Goal: Transaction & Acquisition: Purchase product/service

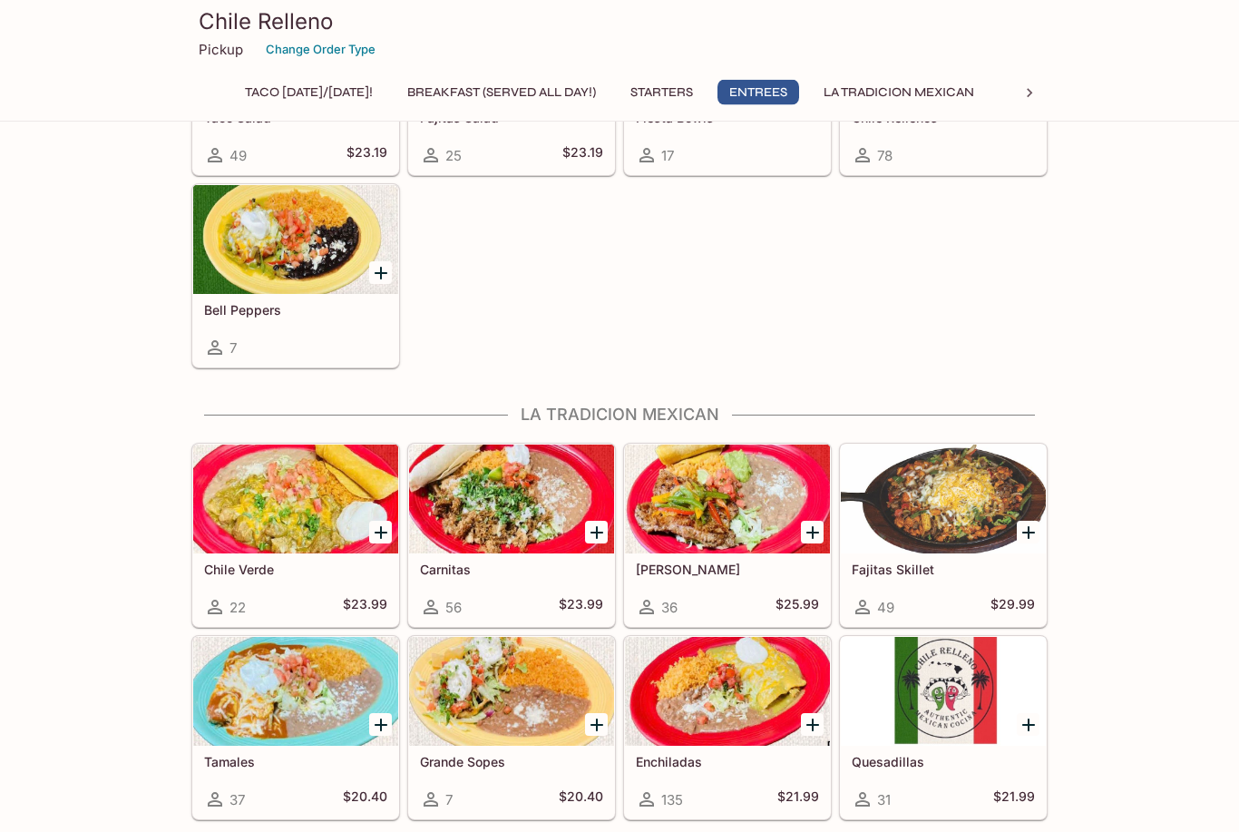
scroll to position [1175, 0]
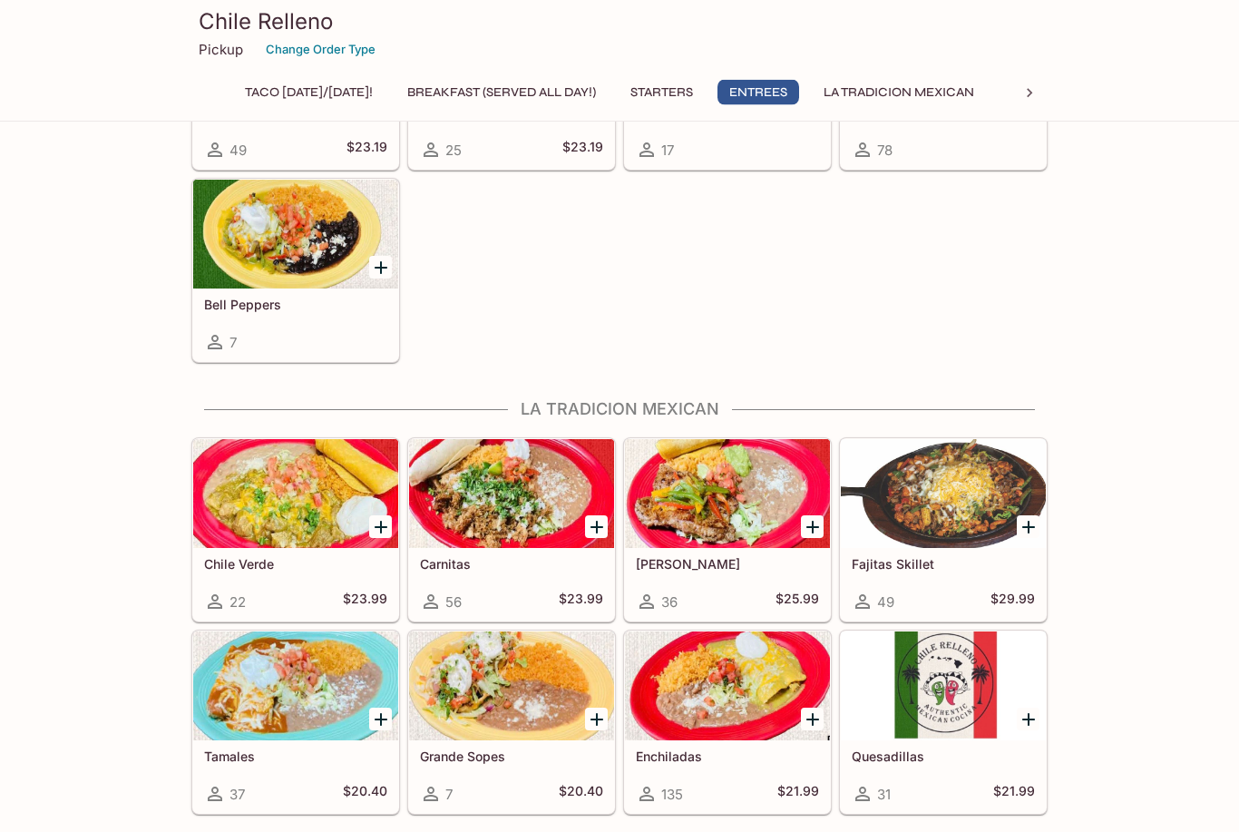
click at [961, 499] on div at bounding box center [943, 494] width 205 height 109
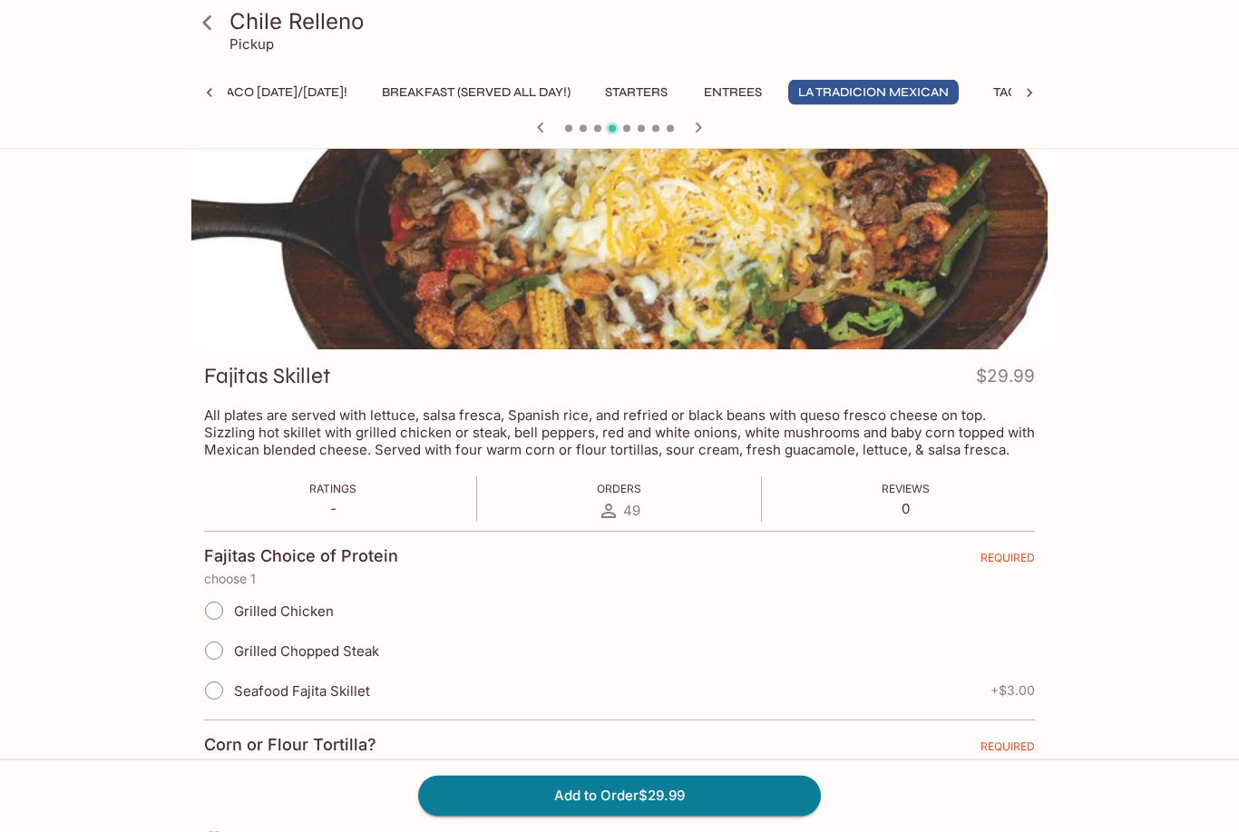
scroll to position [48, 0]
click at [219, 655] on input "Grilled Chopped Steak" at bounding box center [214, 650] width 38 height 38
radio input "true"
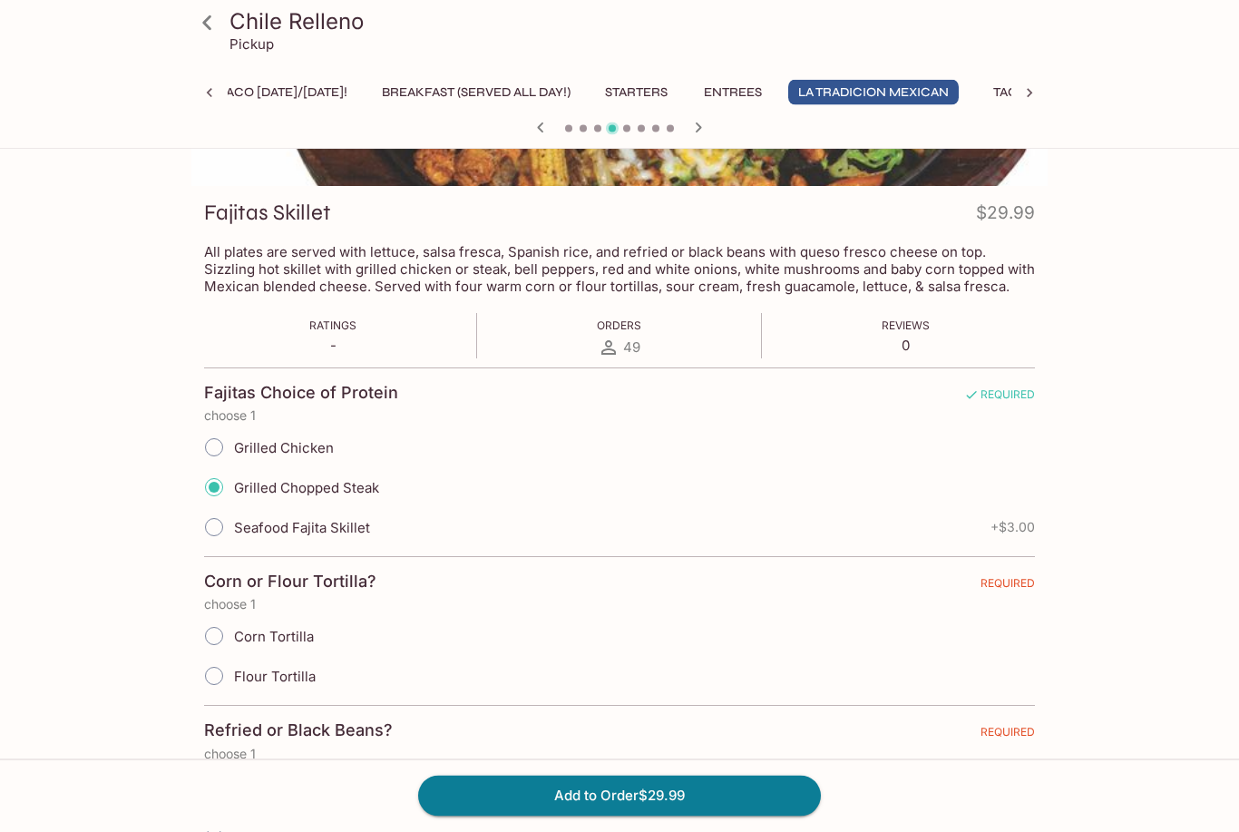
click at [213, 678] on input "Flour Tortilla" at bounding box center [214, 677] width 38 height 38
radio input "true"
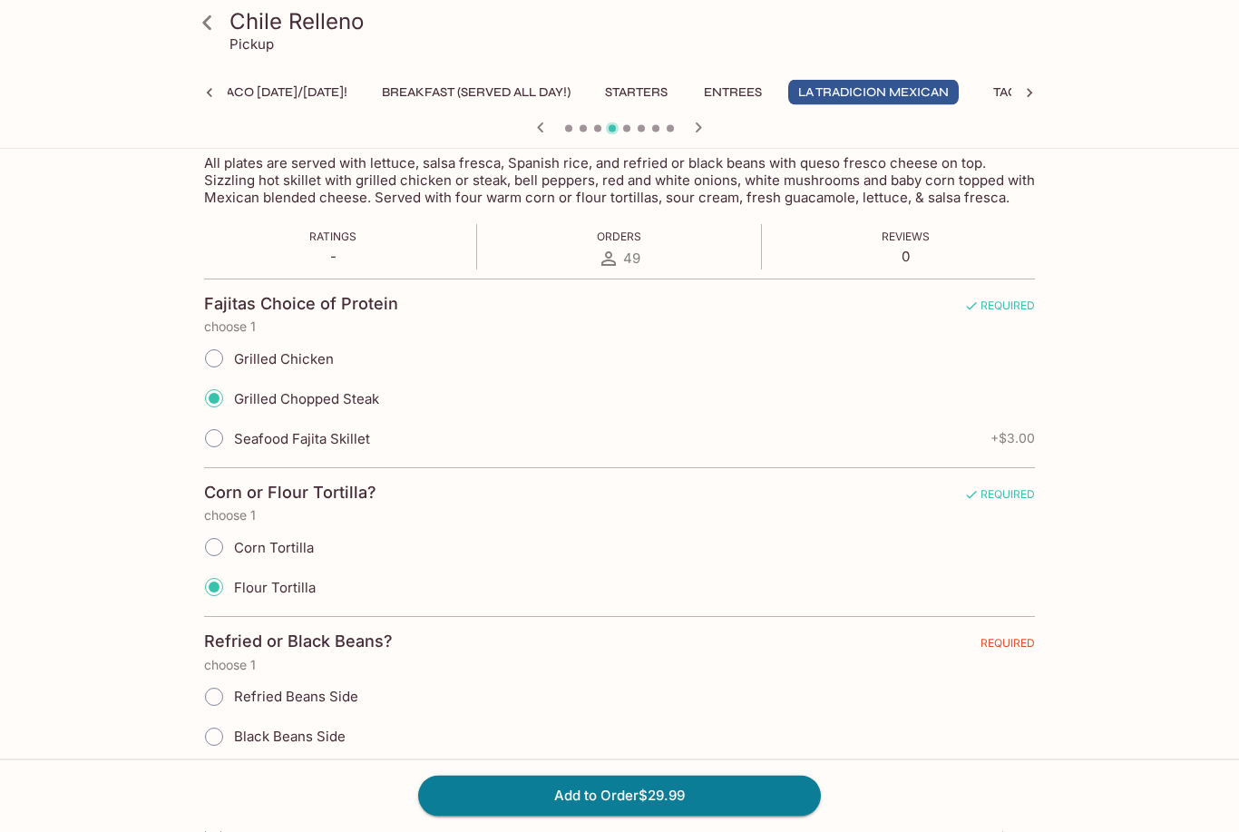
scroll to position [304, 0]
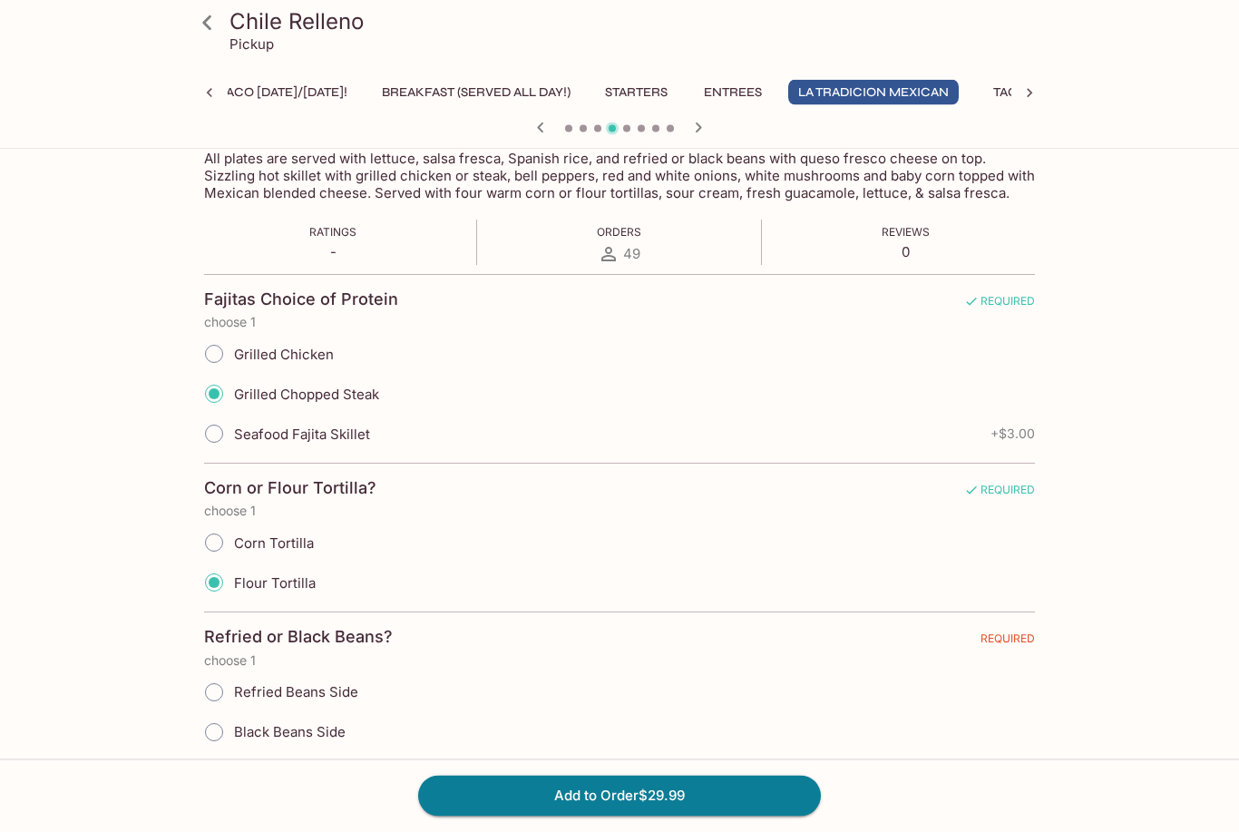
click at [210, 696] on input "Refried Beans Side" at bounding box center [214, 693] width 38 height 38
radio input "true"
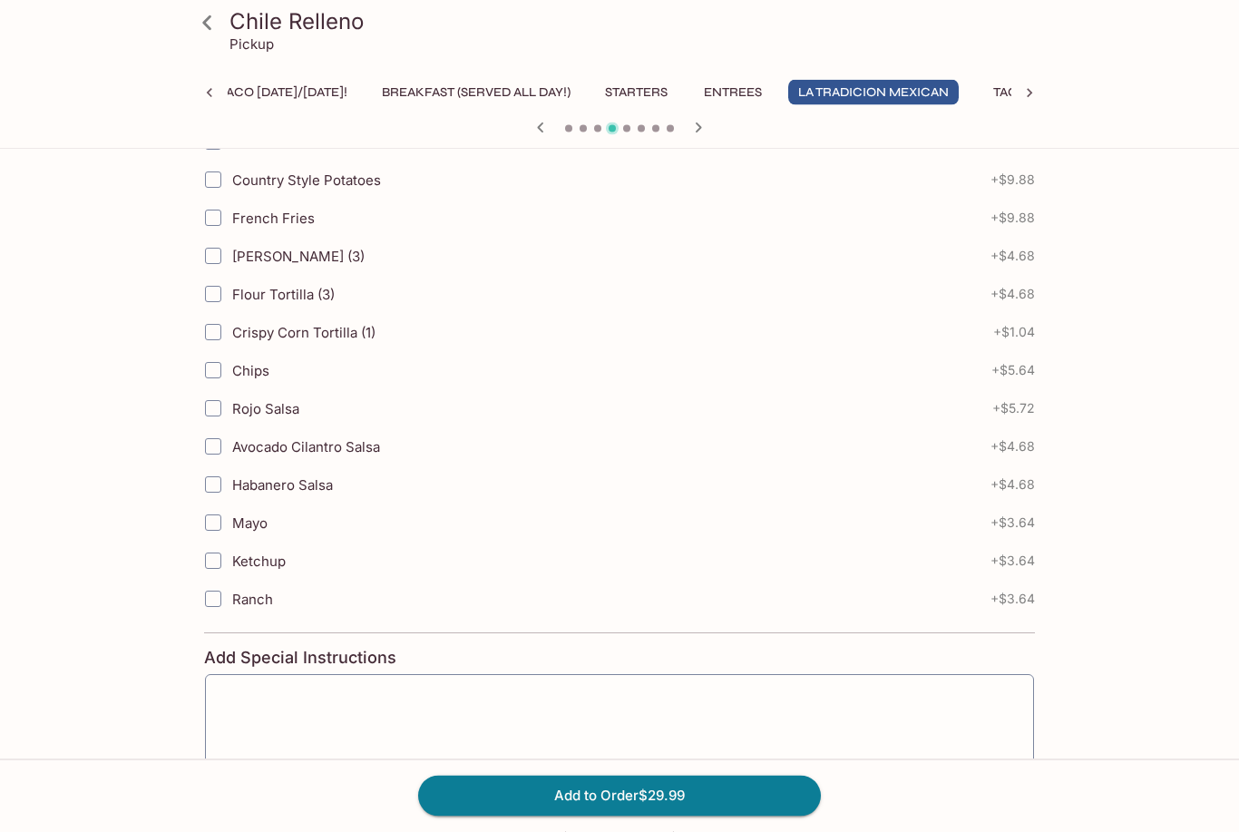
scroll to position [2155, 0]
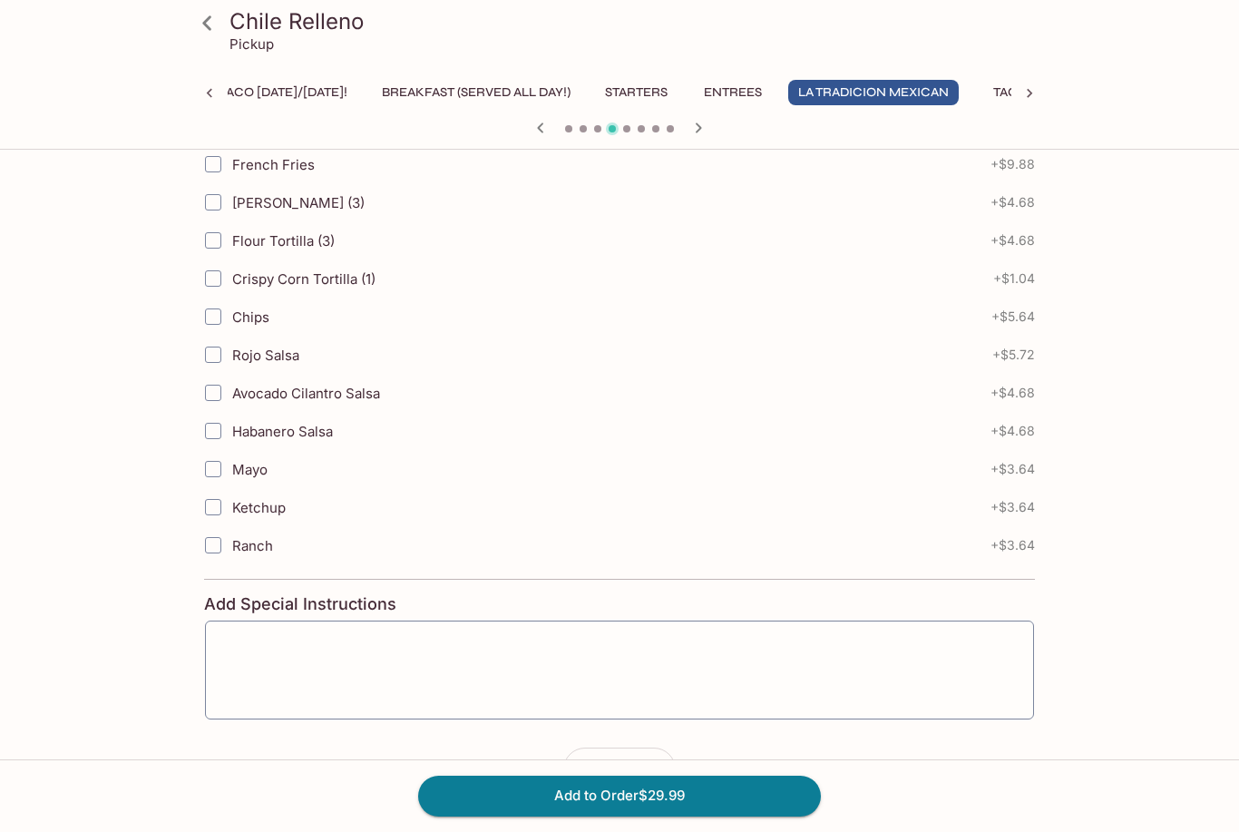
click at [934, 678] on textarea at bounding box center [620, 670] width 804 height 69
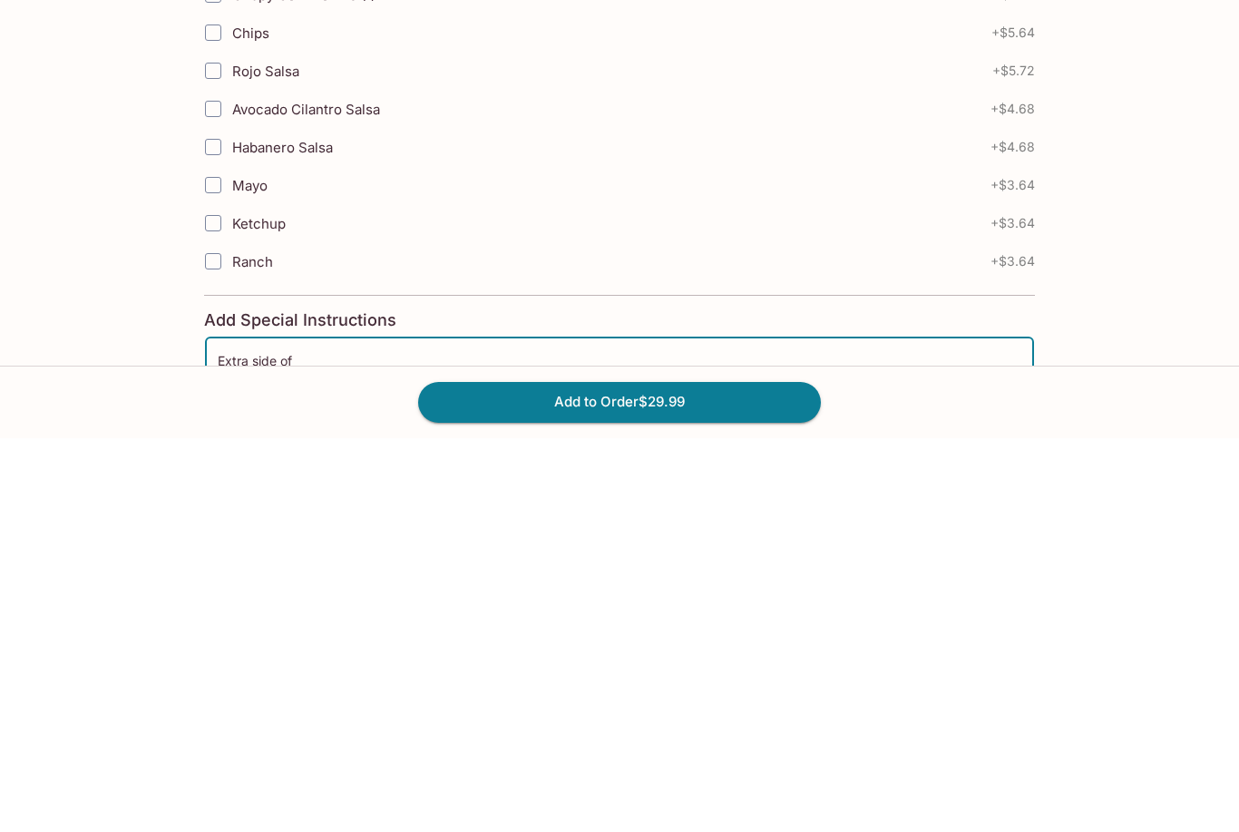
scroll to position [2213, 0]
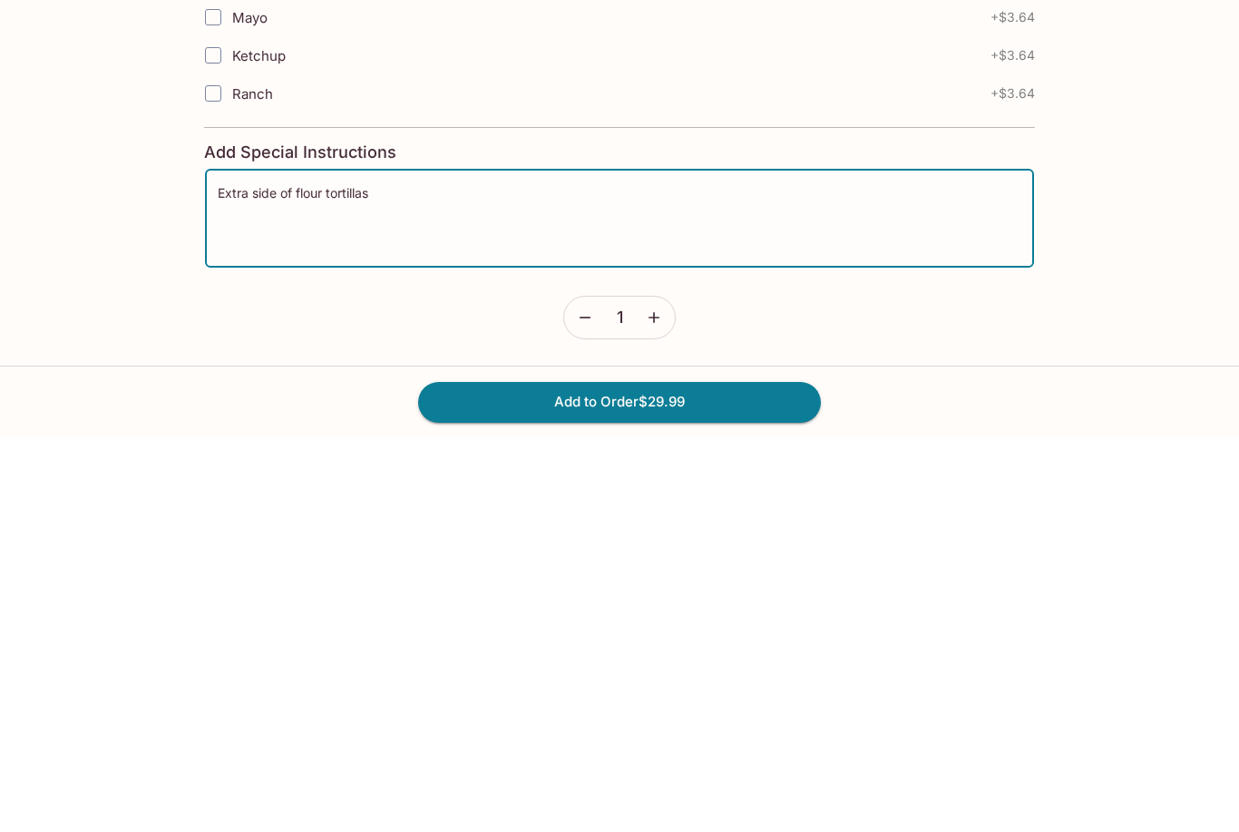
type textarea "Extra side of flour tortillas"
click at [753, 776] on button "Add to Order $29.99" at bounding box center [619, 796] width 403 height 40
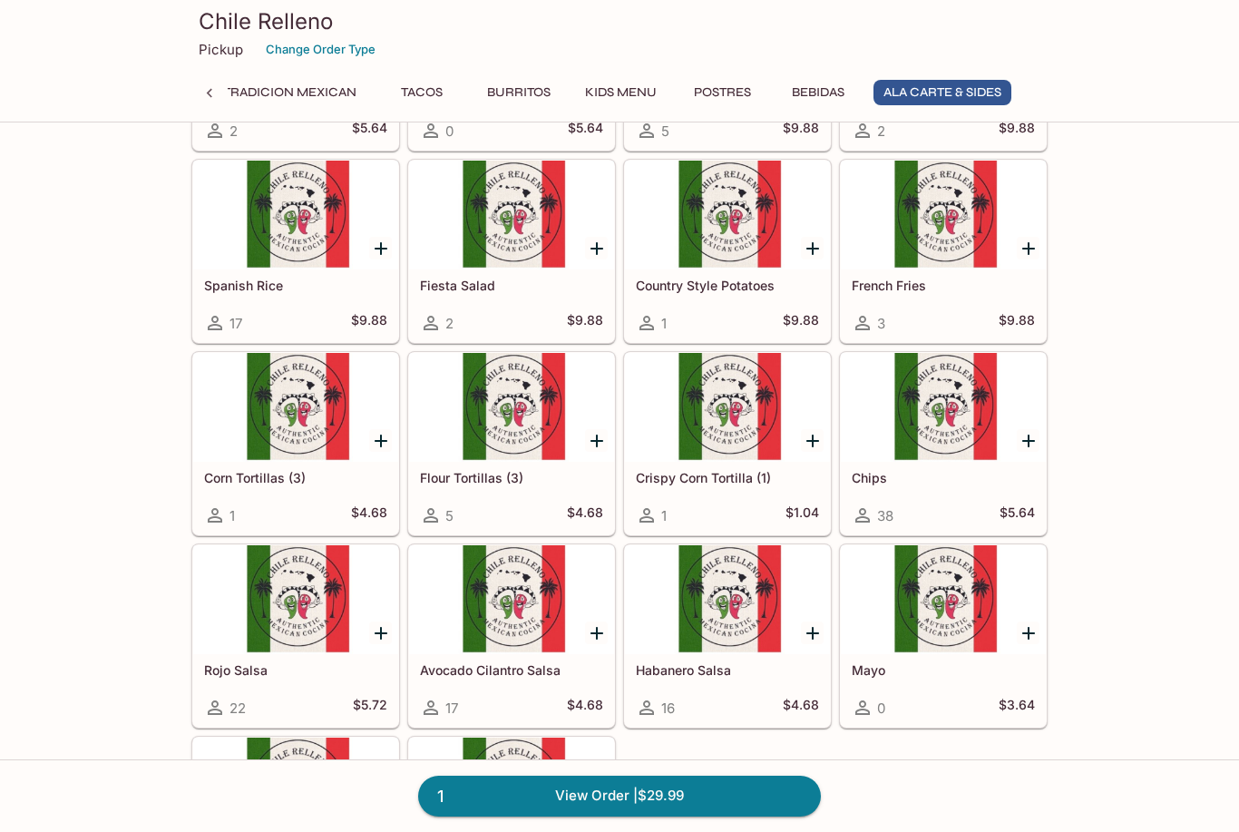
click at [655, 816] on link "1 View Order | $29.99" at bounding box center [619, 796] width 403 height 40
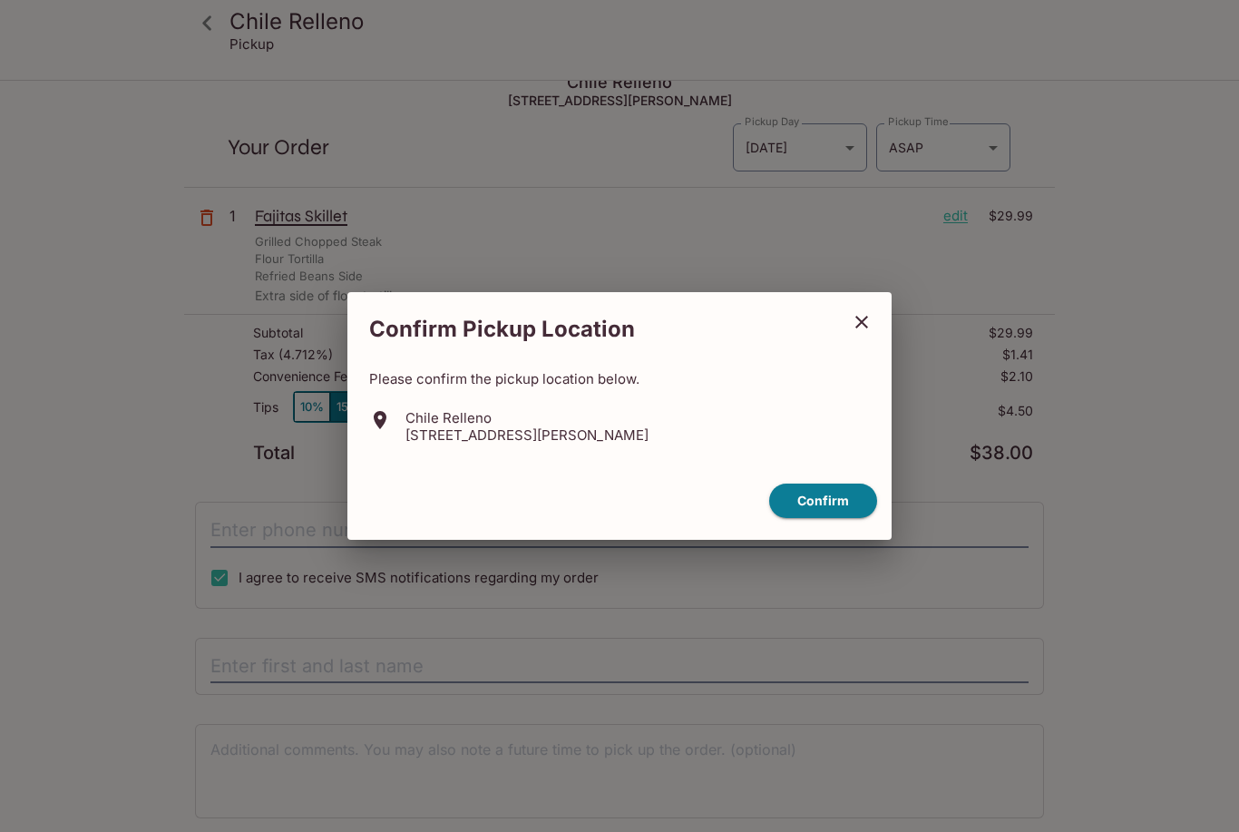
click at [875, 336] on button "close" at bounding box center [861, 321] width 45 height 45
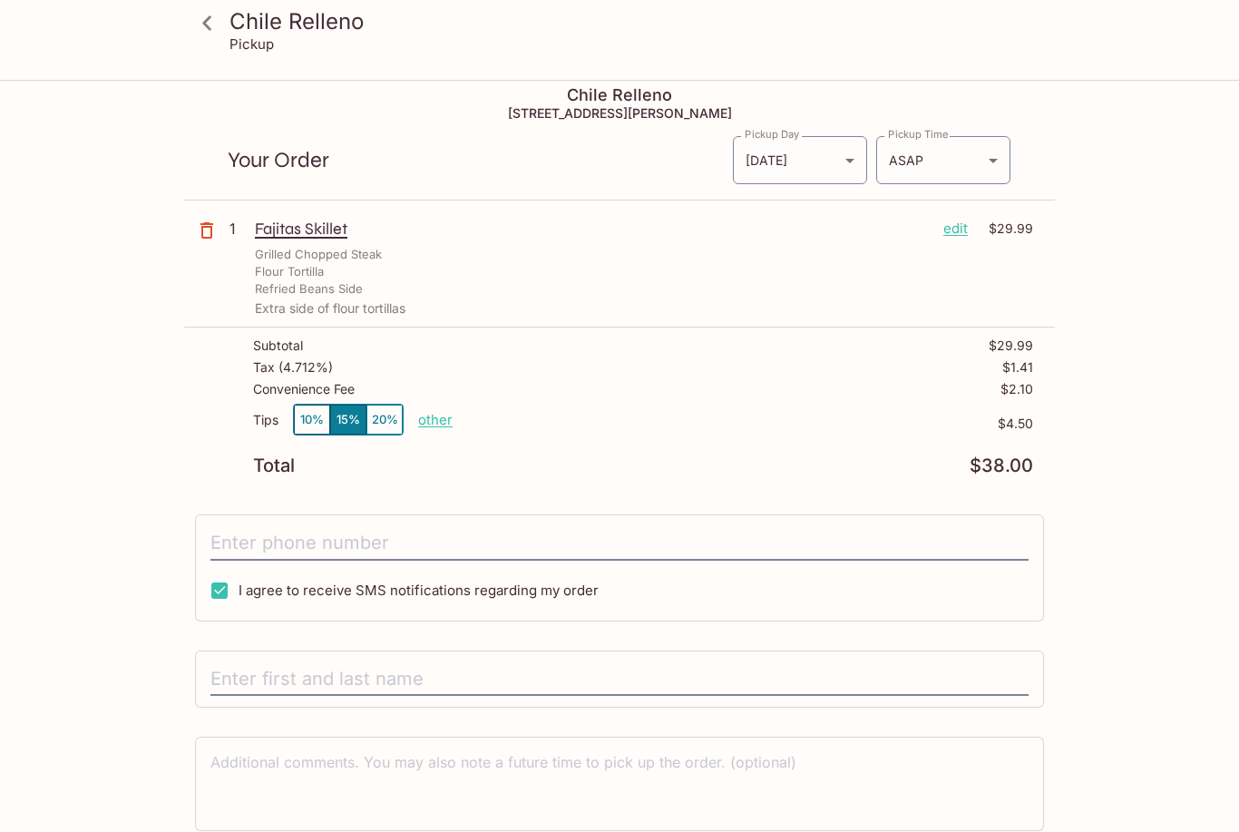
click at [788, 589] on div "I agree to receive SMS notifications regarding my order" at bounding box center [619, 567] width 849 height 107
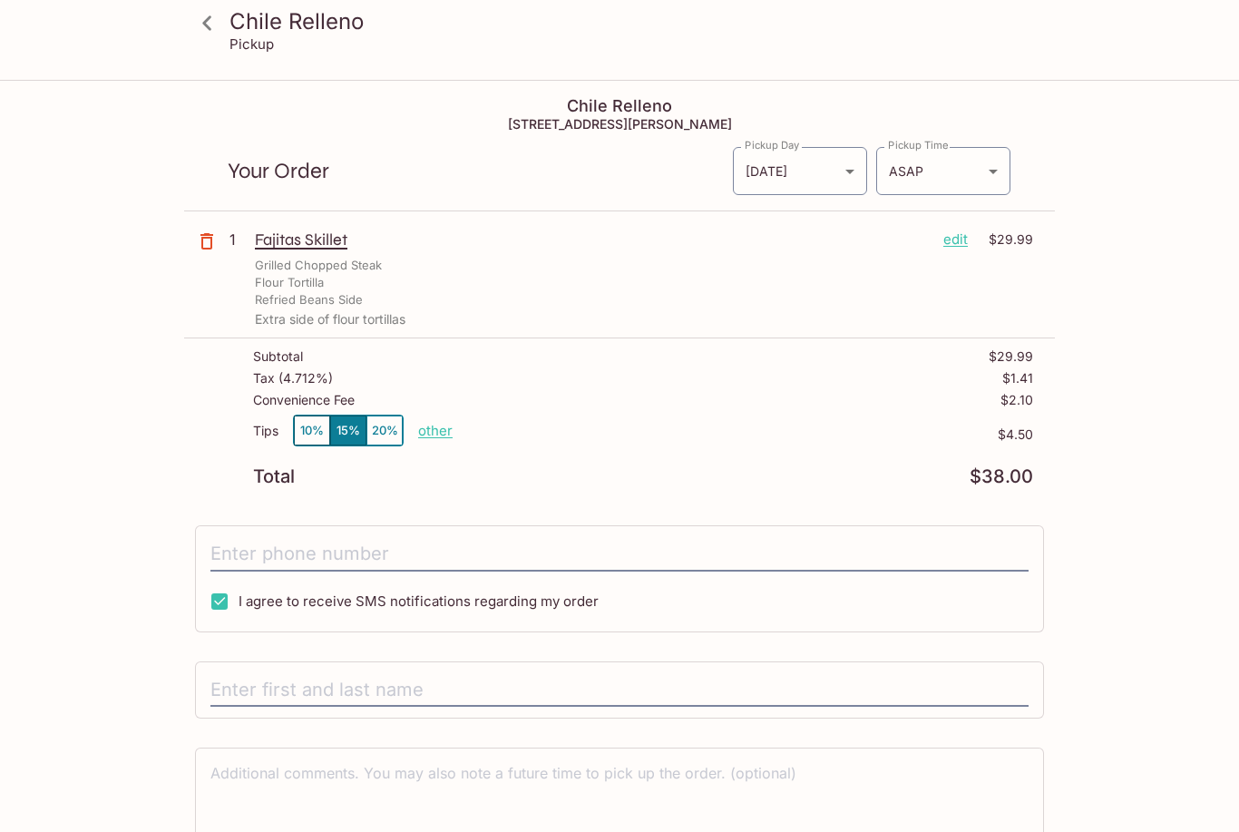
click at [967, 233] on p "edit" at bounding box center [956, 240] width 24 height 20
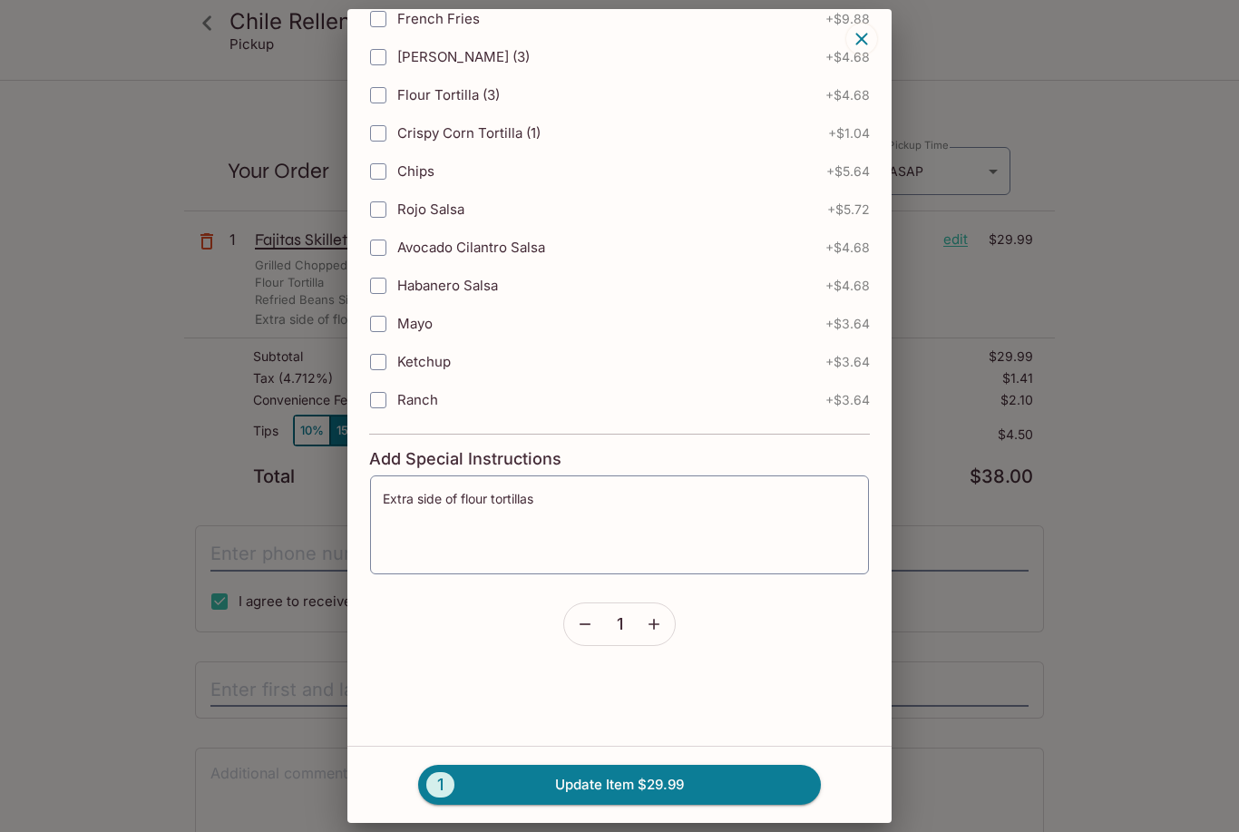
click at [598, 504] on textarea "Extra side of flour tortillas" at bounding box center [620, 524] width 474 height 69
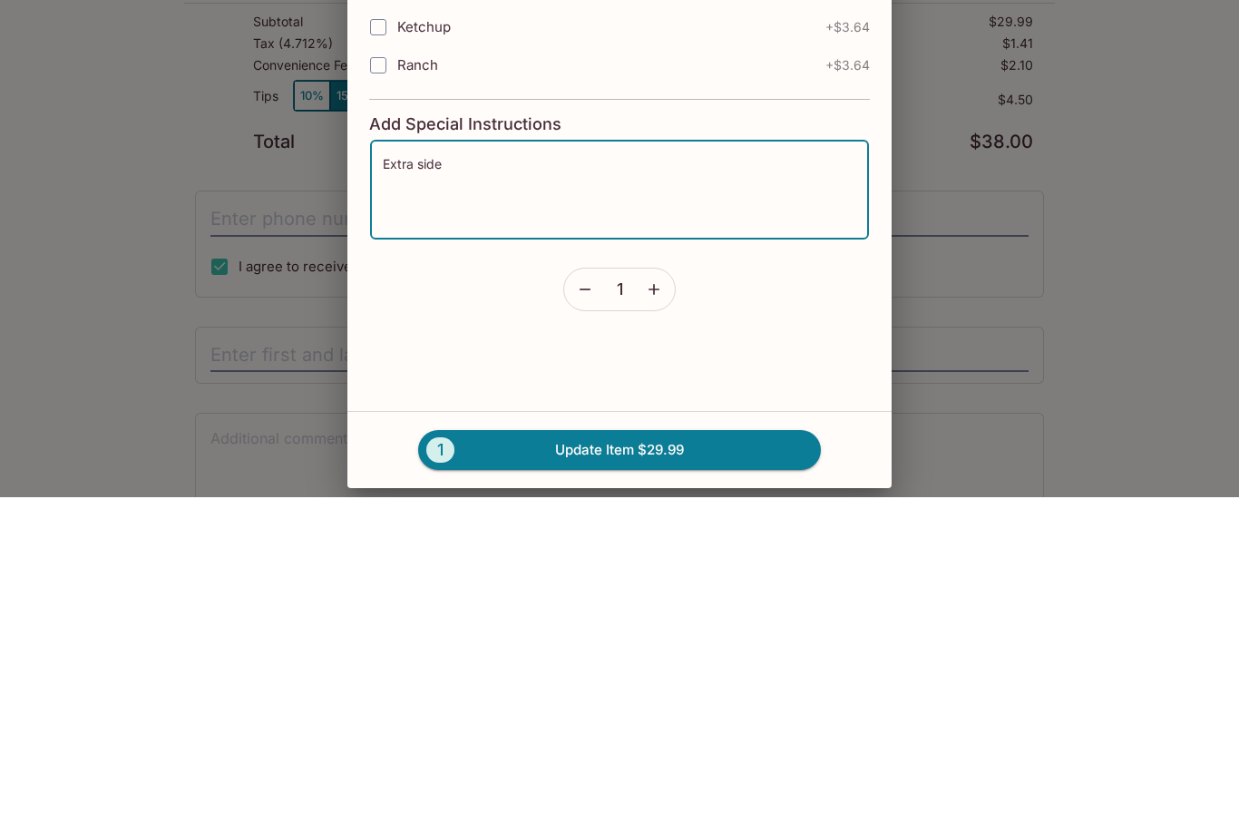
type textarea "Extra sid"
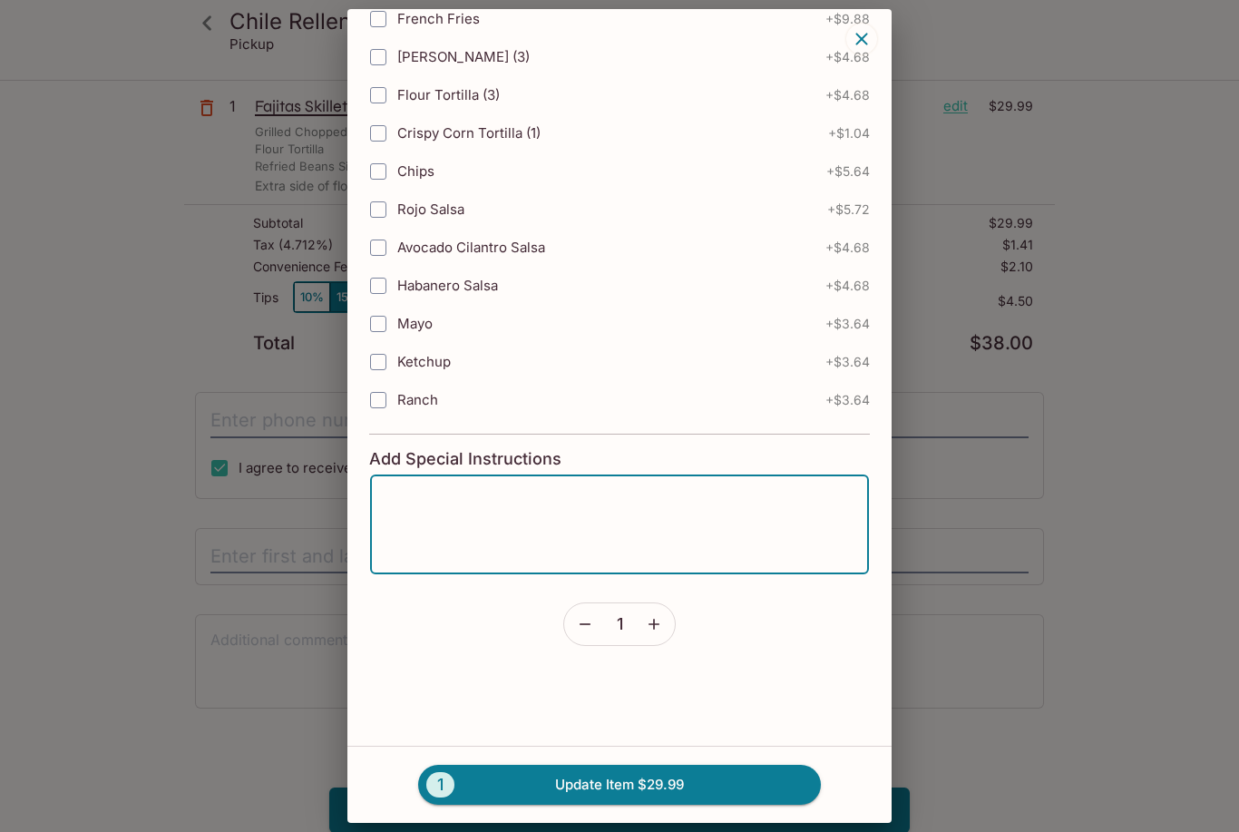
click at [729, 786] on button "1 Update Item $29.99" at bounding box center [619, 785] width 403 height 40
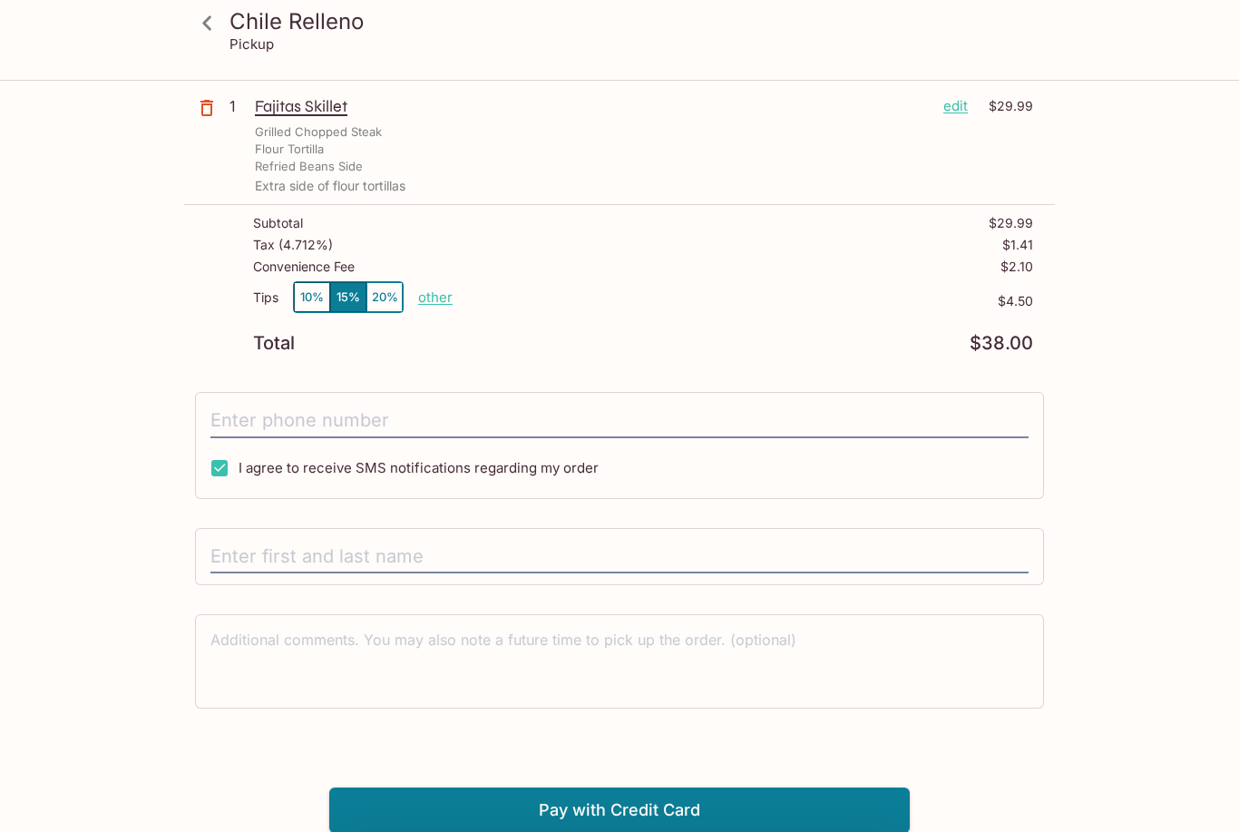
type textarea "Extra side of flour tortillas"
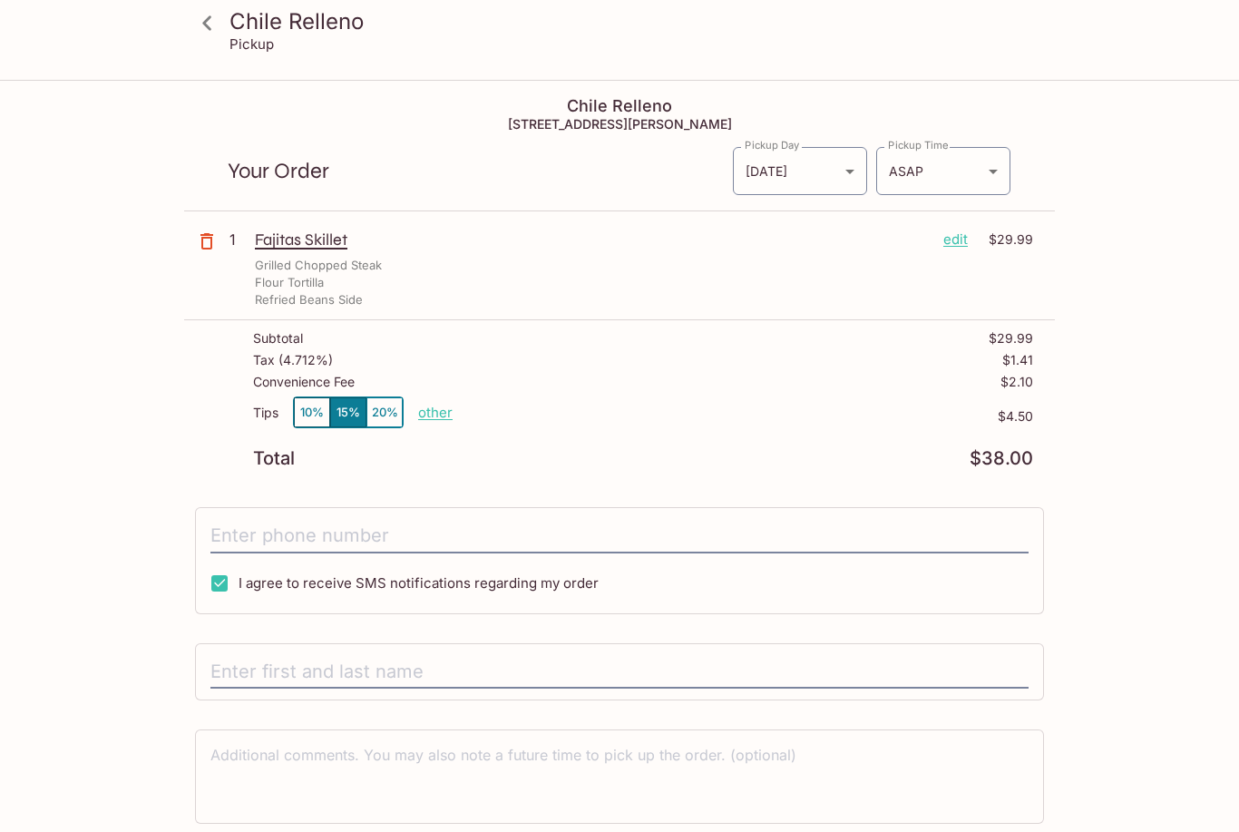
click at [202, 19] on icon at bounding box center [207, 23] width 32 height 32
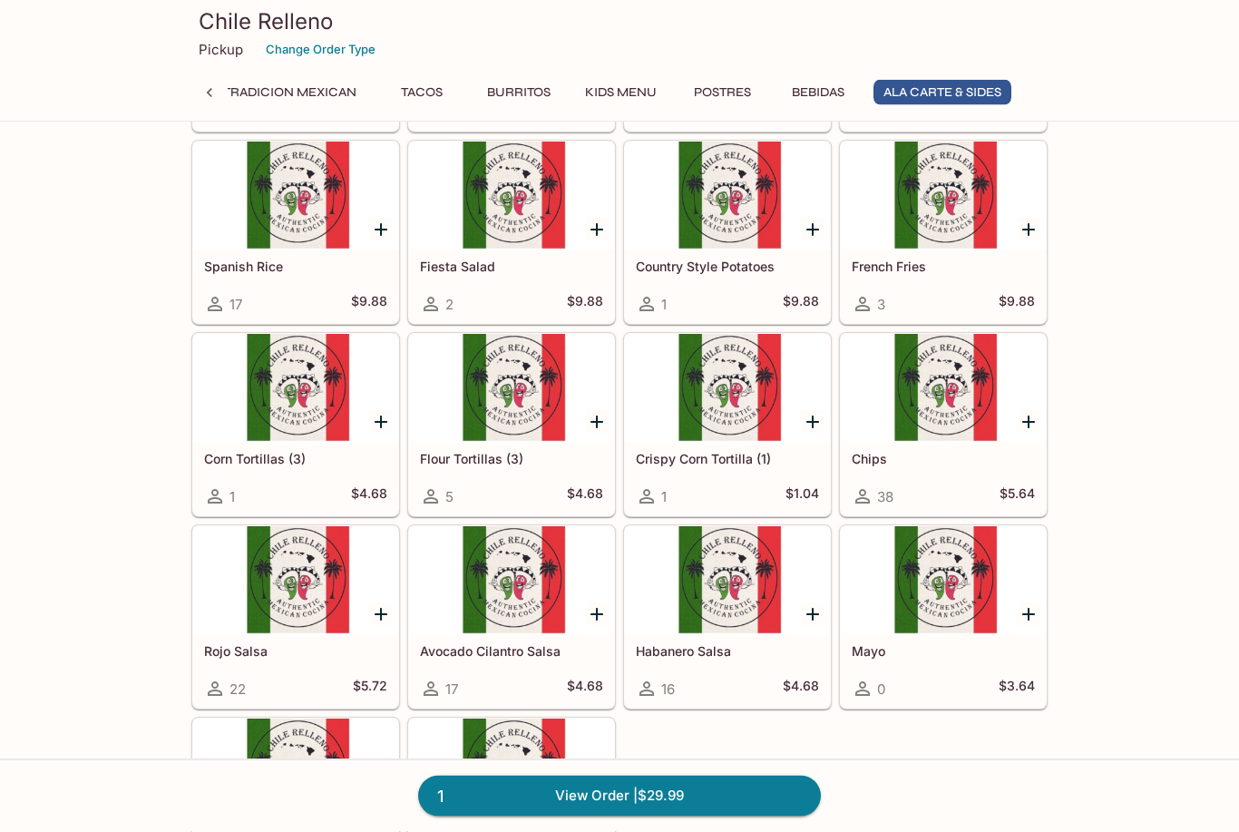
click at [589, 426] on icon "Add Flour Tortillas (3)" at bounding box center [597, 423] width 22 height 22
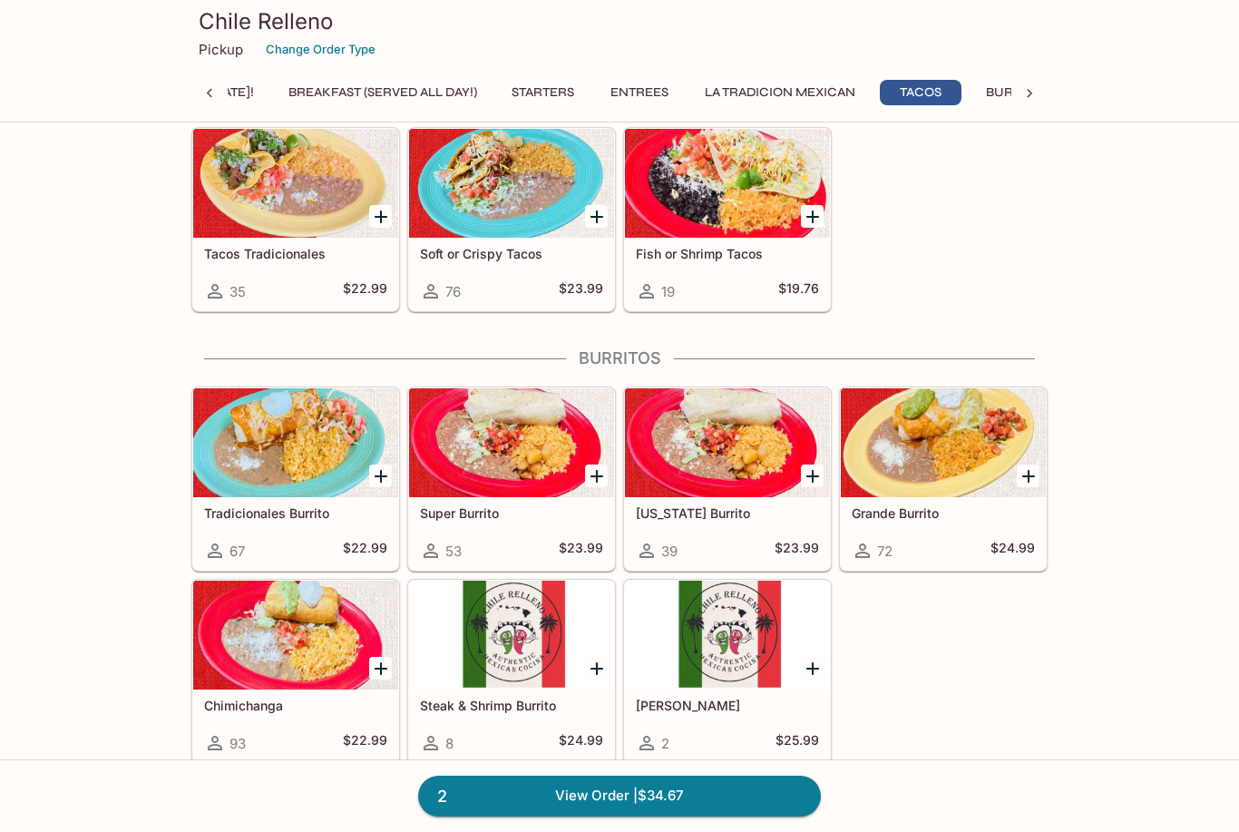
scroll to position [0, 122]
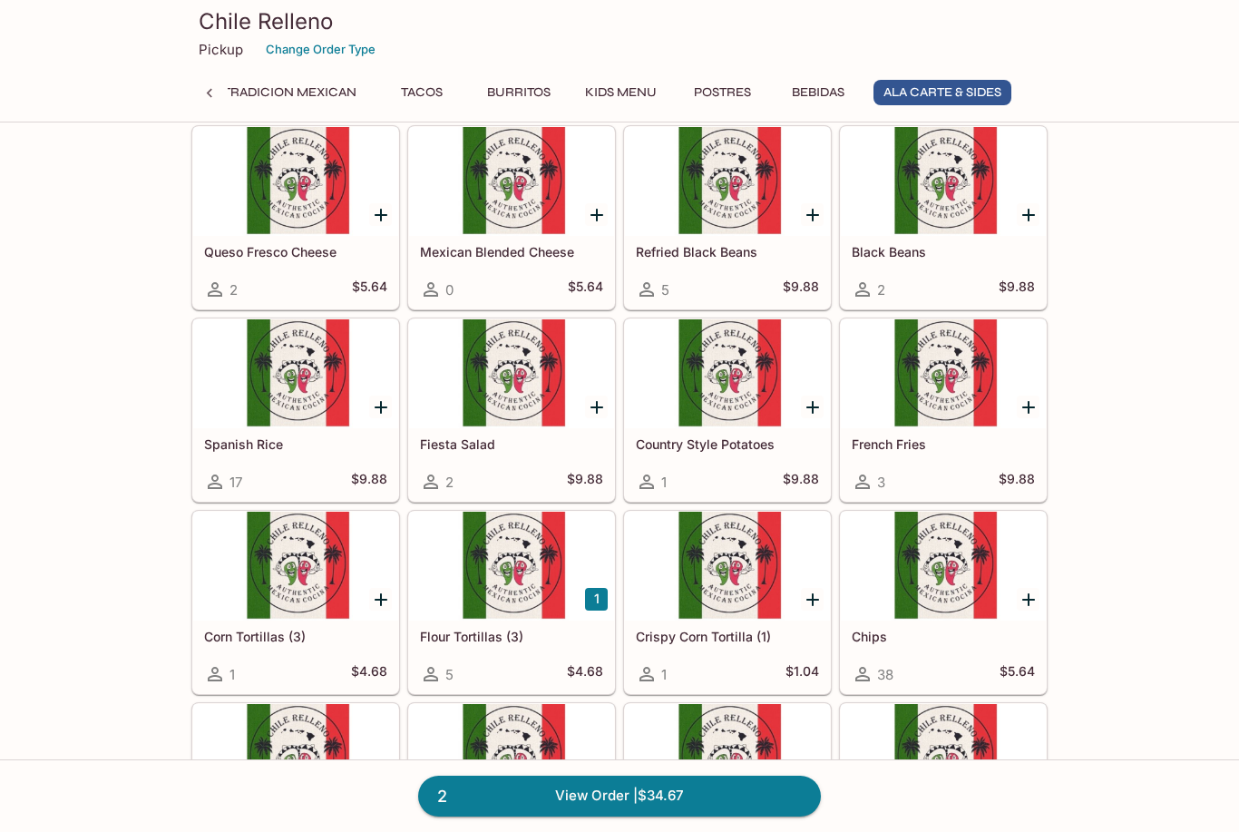
click at [949, 572] on div at bounding box center [943, 566] width 205 height 109
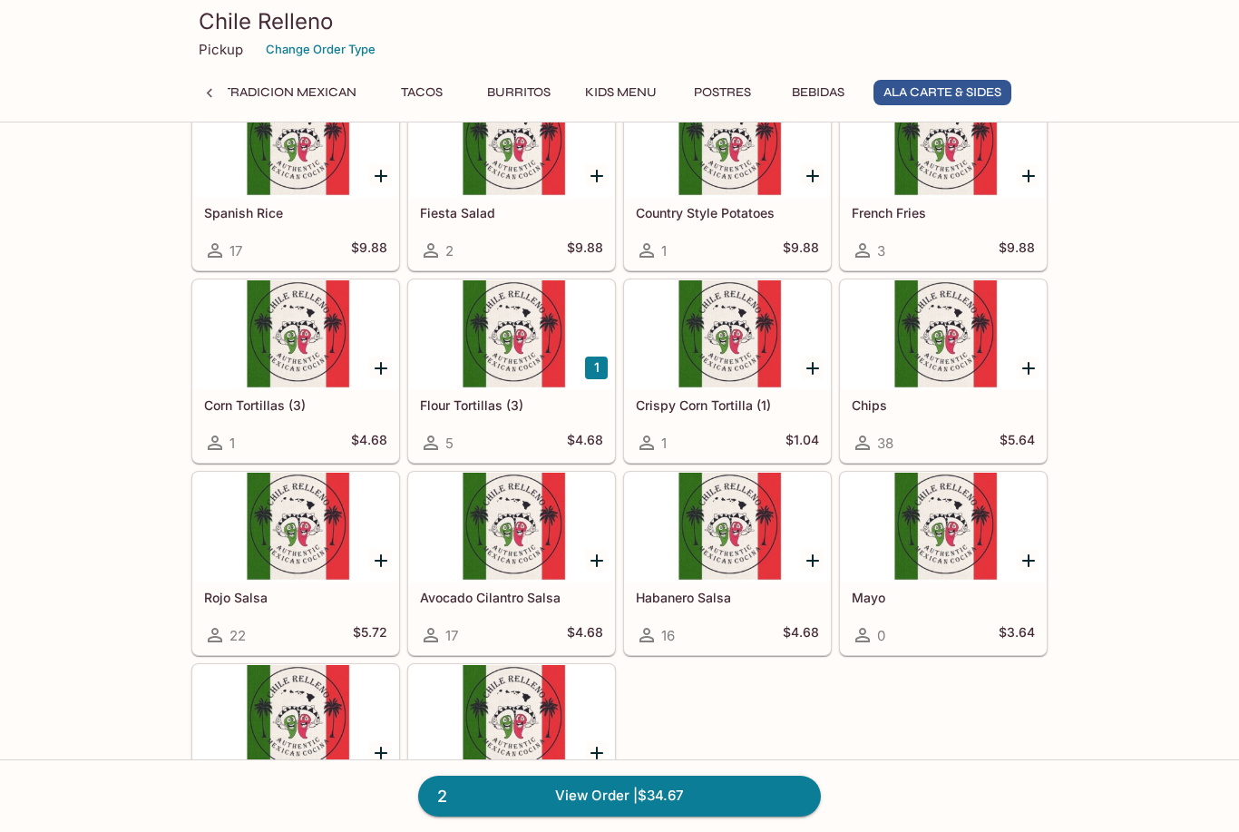
click at [526, 532] on div at bounding box center [511, 527] width 205 height 109
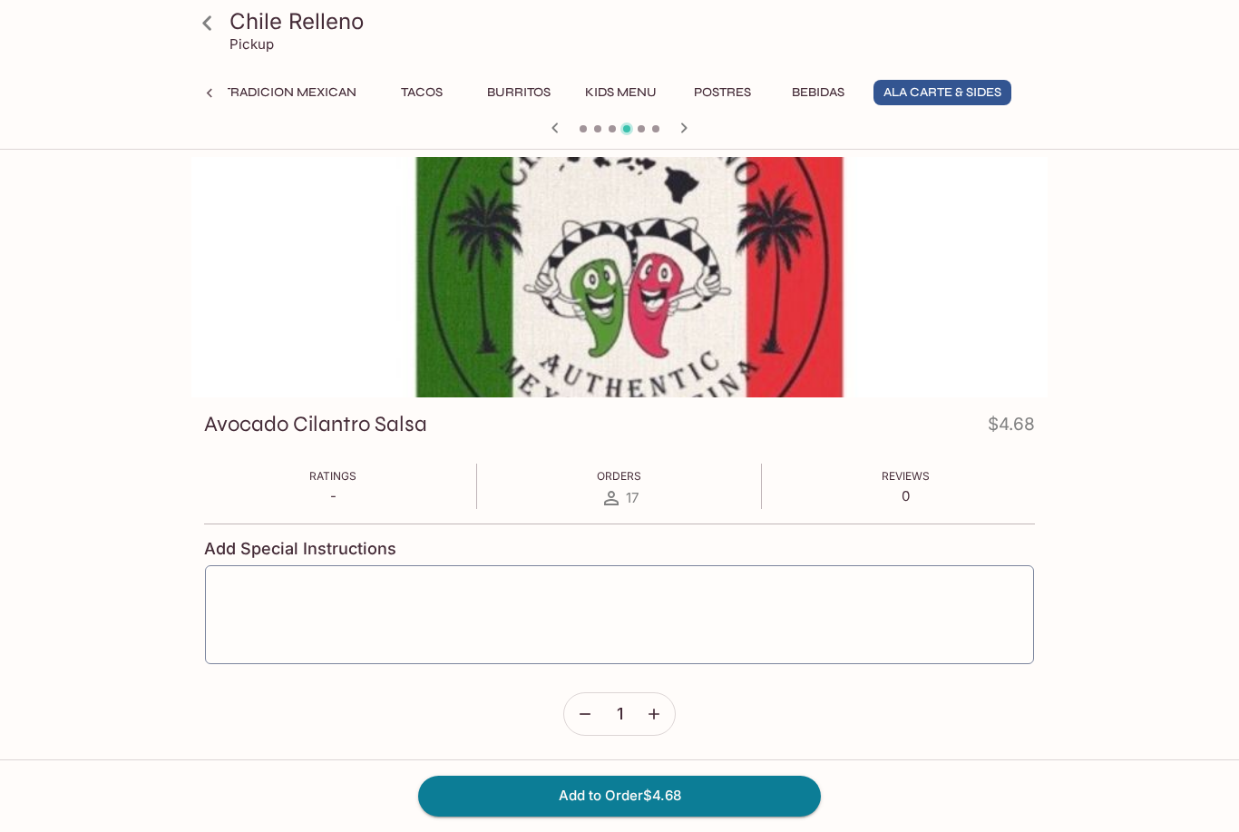
click at [733, 816] on button "Add to Order $4.68" at bounding box center [619, 796] width 403 height 40
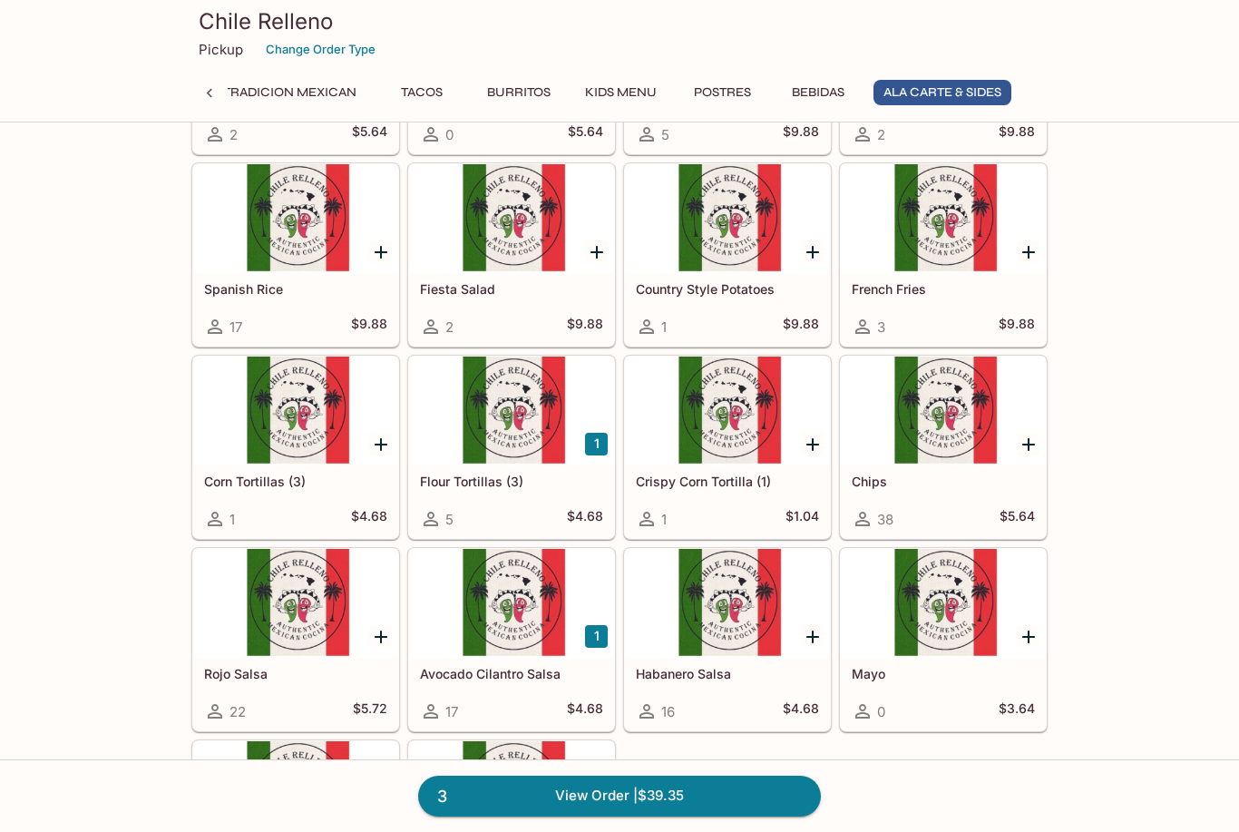
click at [954, 419] on div at bounding box center [943, 411] width 205 height 109
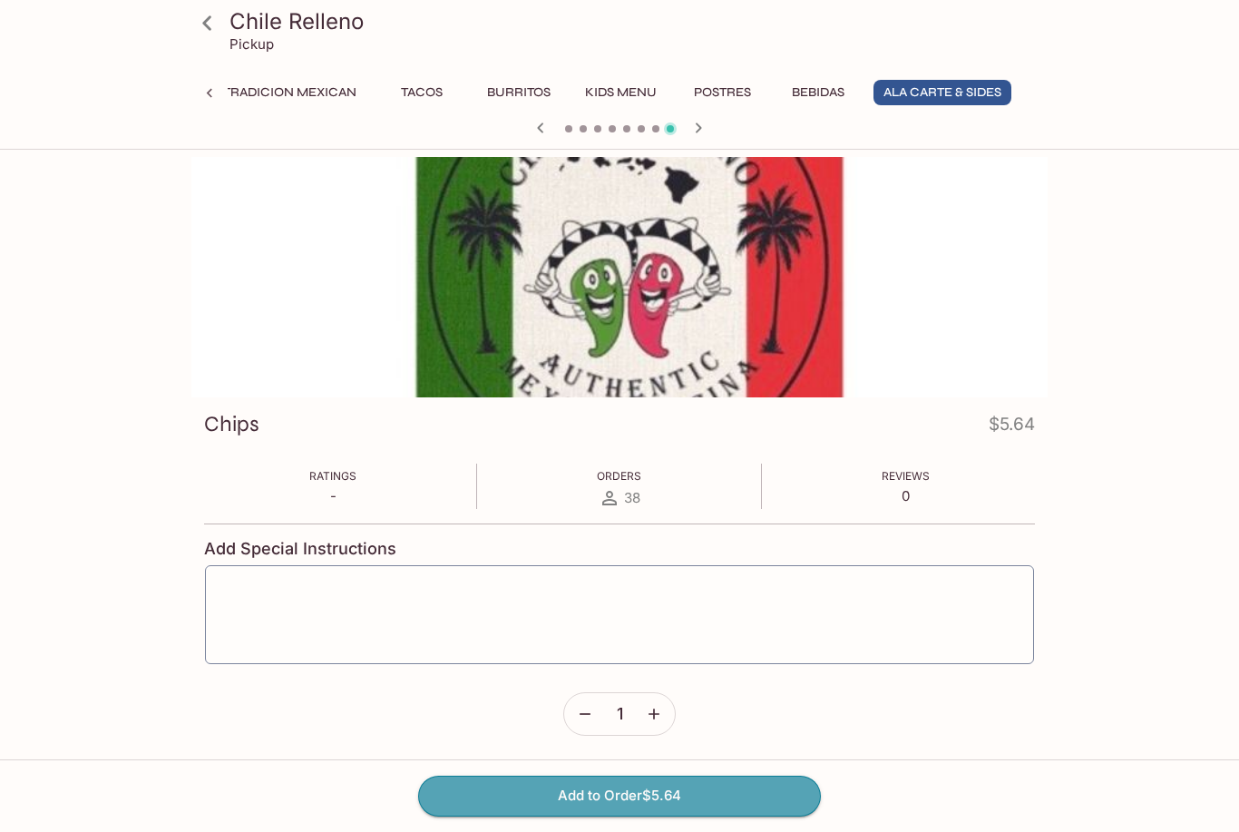
click at [739, 816] on button "Add to Order $5.64" at bounding box center [619, 796] width 403 height 40
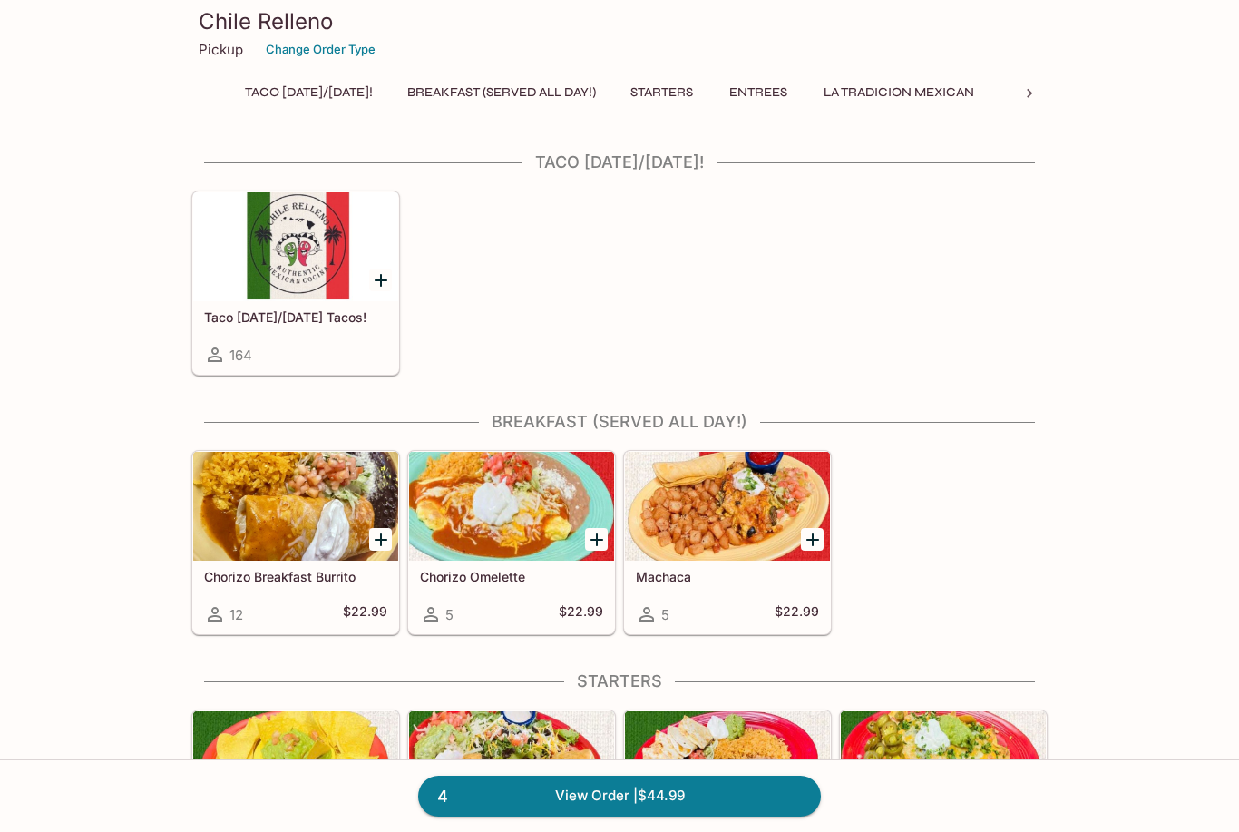
click at [744, 816] on link "4 View Order | $44.99" at bounding box center [619, 796] width 403 height 40
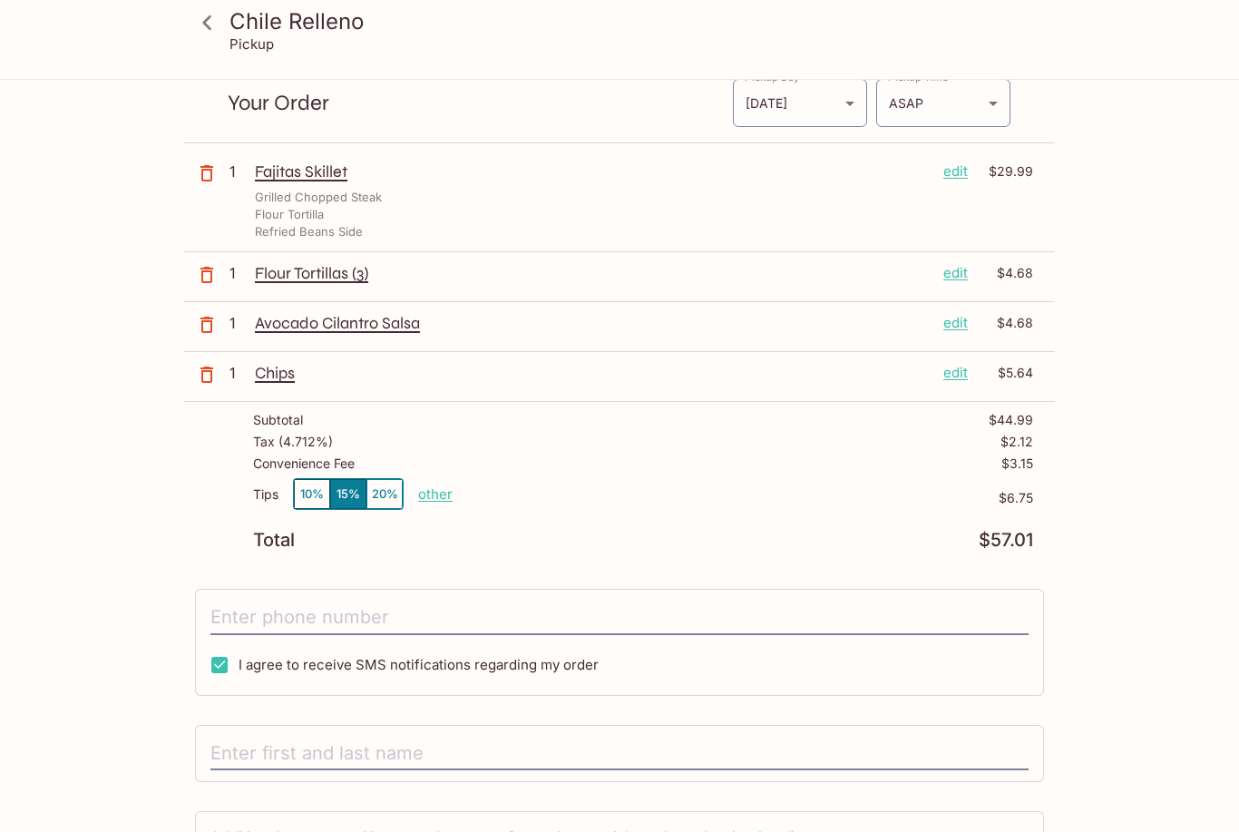
click at [770, 618] on input "tel" at bounding box center [619, 619] width 818 height 34
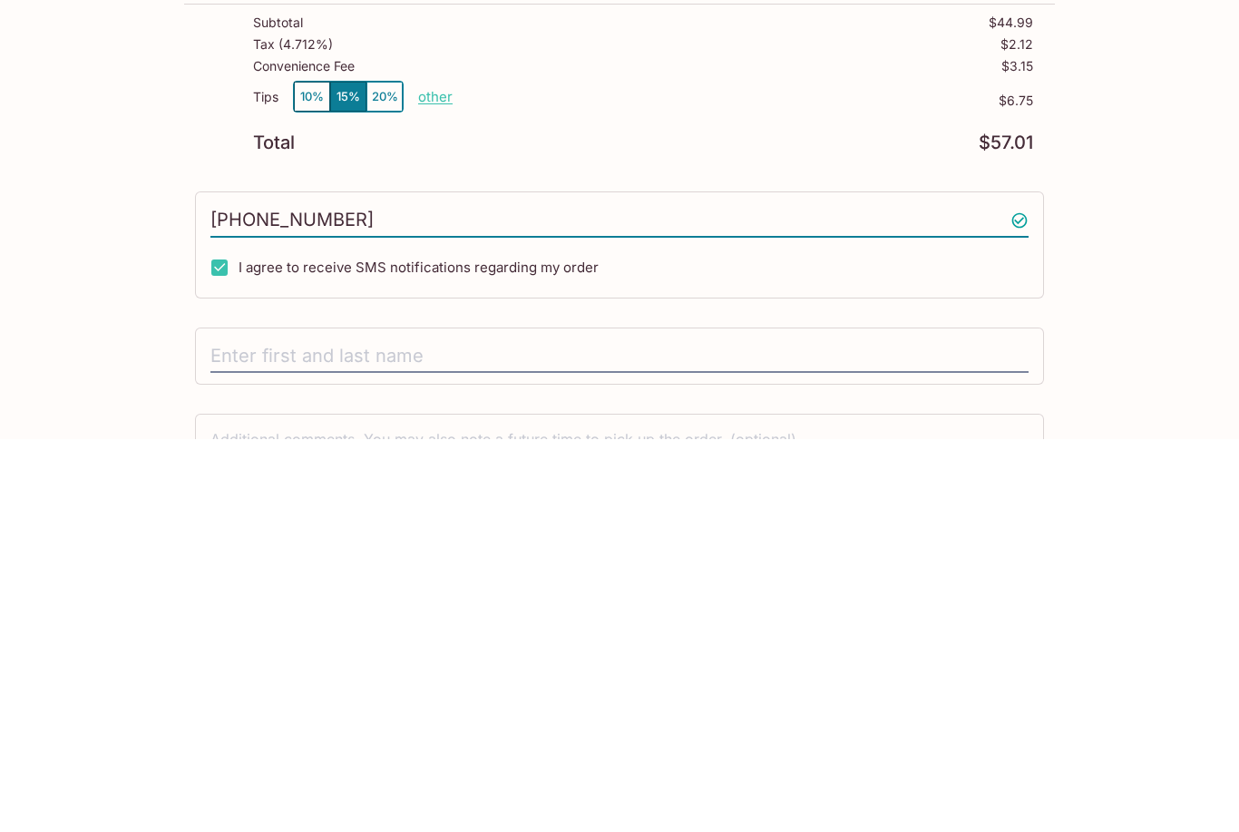
type input "[PHONE_NUMBER]"
click at [892, 733] on input "text" at bounding box center [619, 750] width 818 height 34
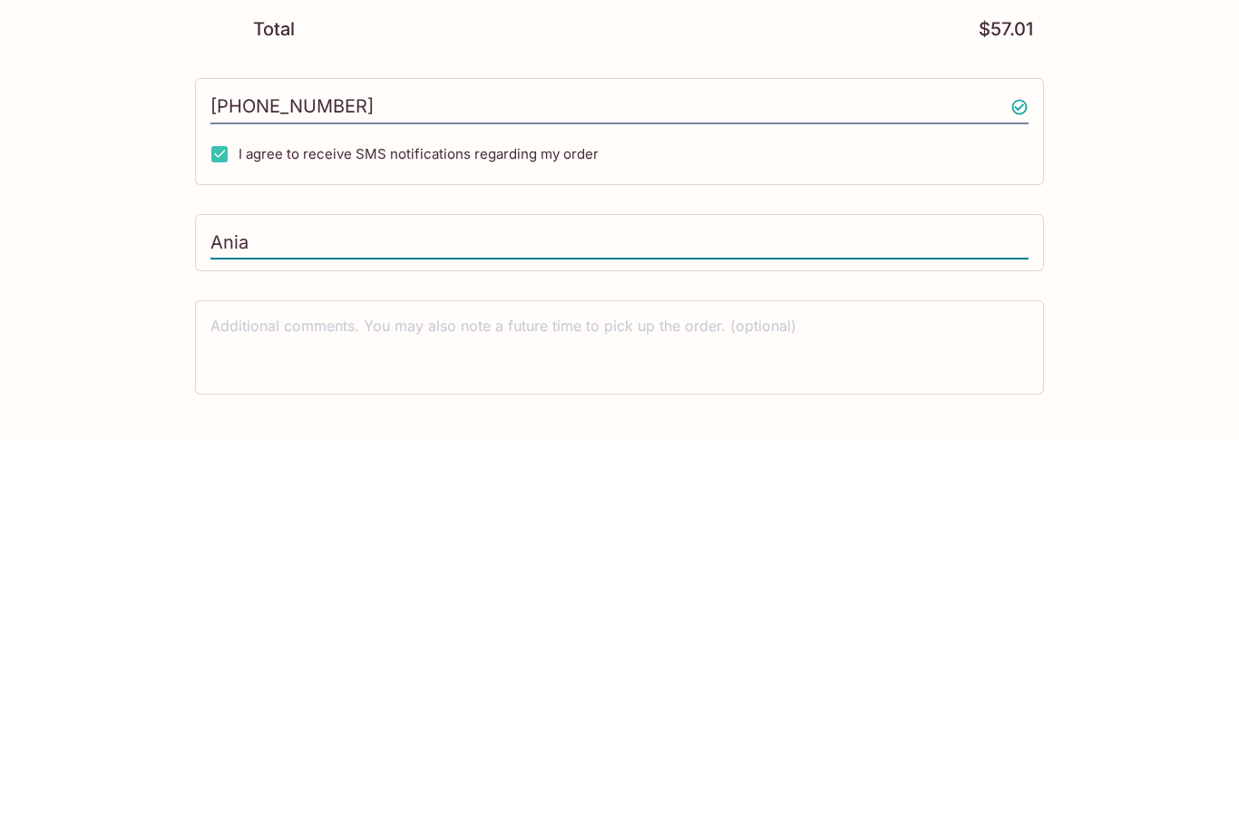
scroll to position [265, 0]
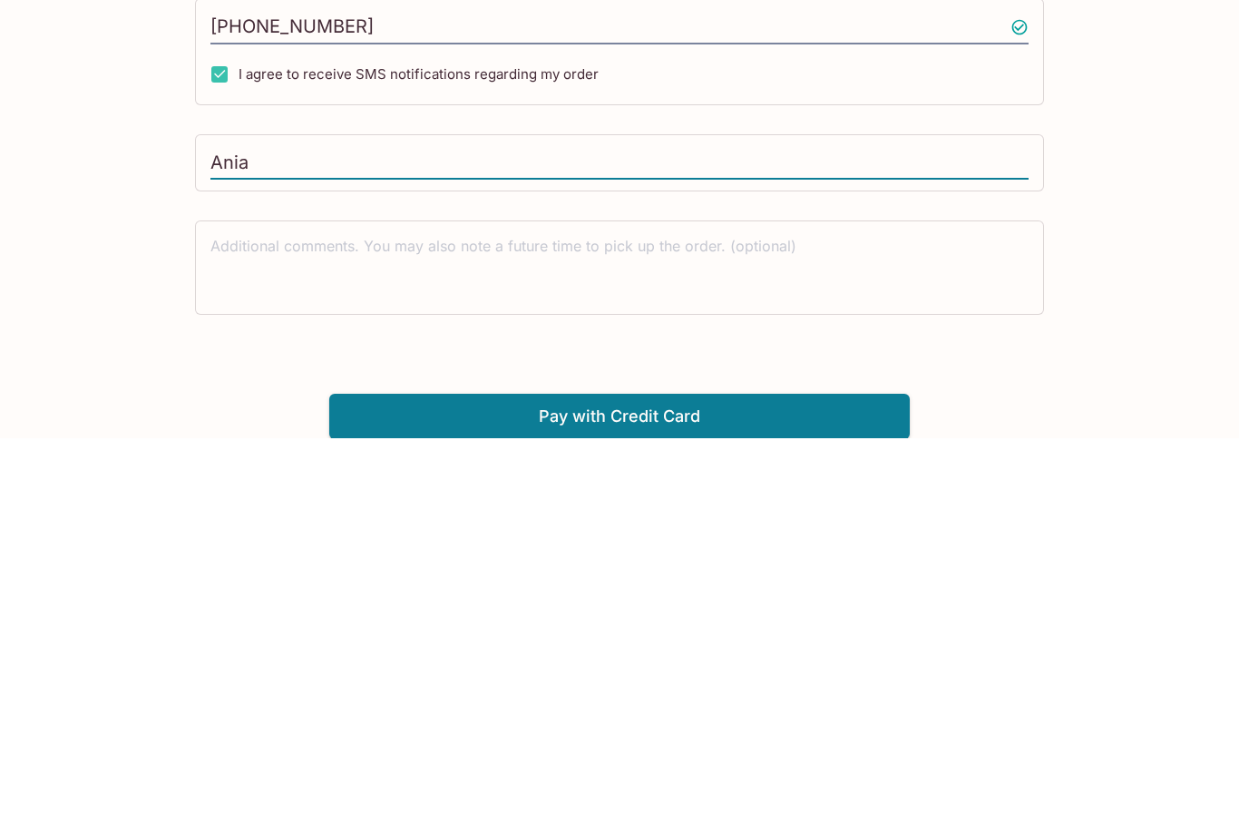
type input "Ania"
click at [814, 788] on button "Pay with Credit Card" at bounding box center [619, 810] width 581 height 45
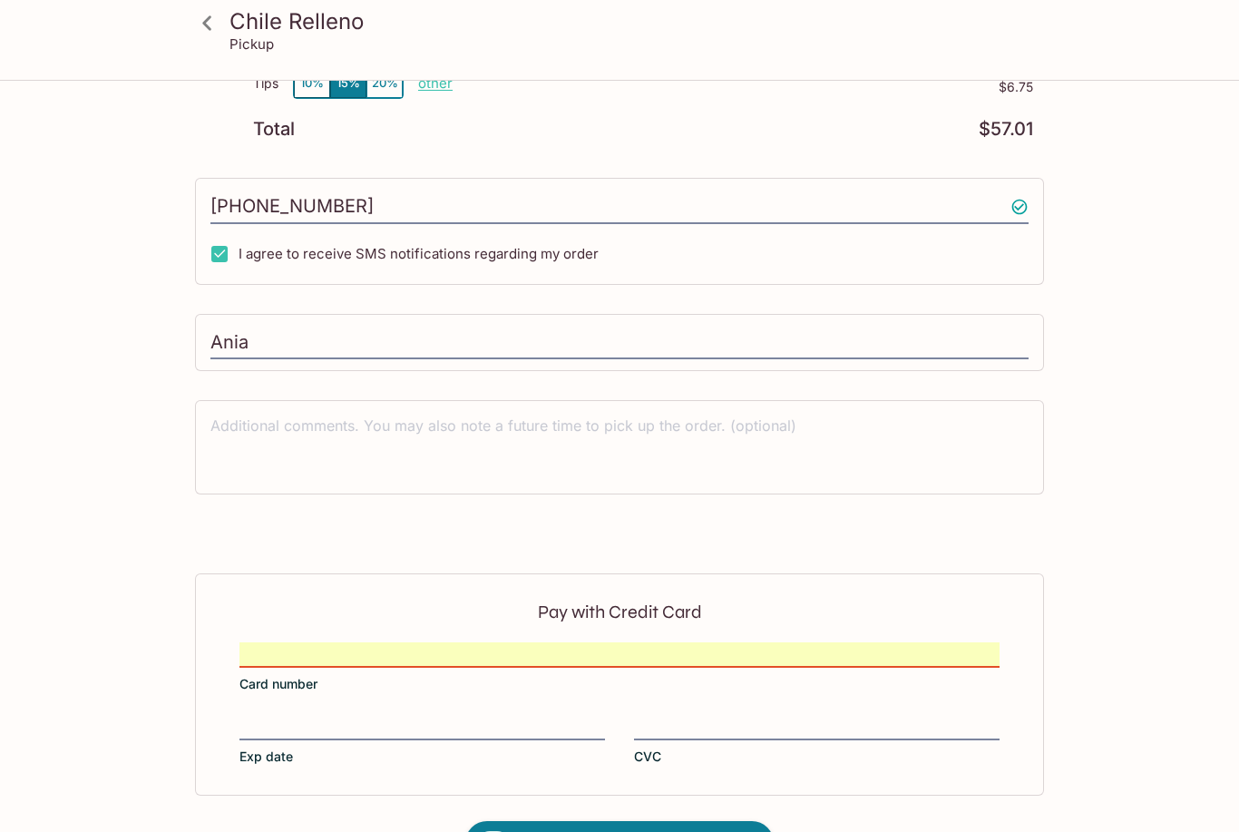
scroll to position [521, 0]
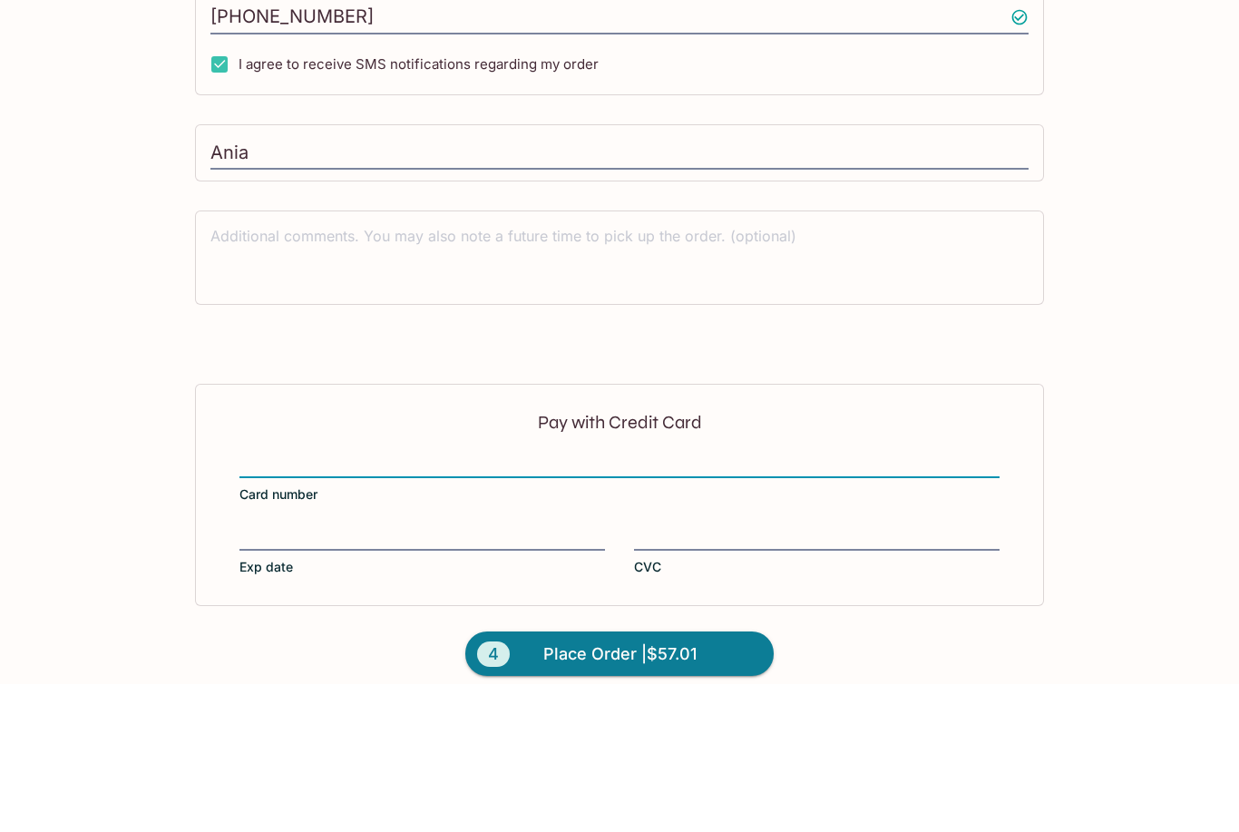
click at [781, 284] on input "Ania" at bounding box center [619, 301] width 818 height 34
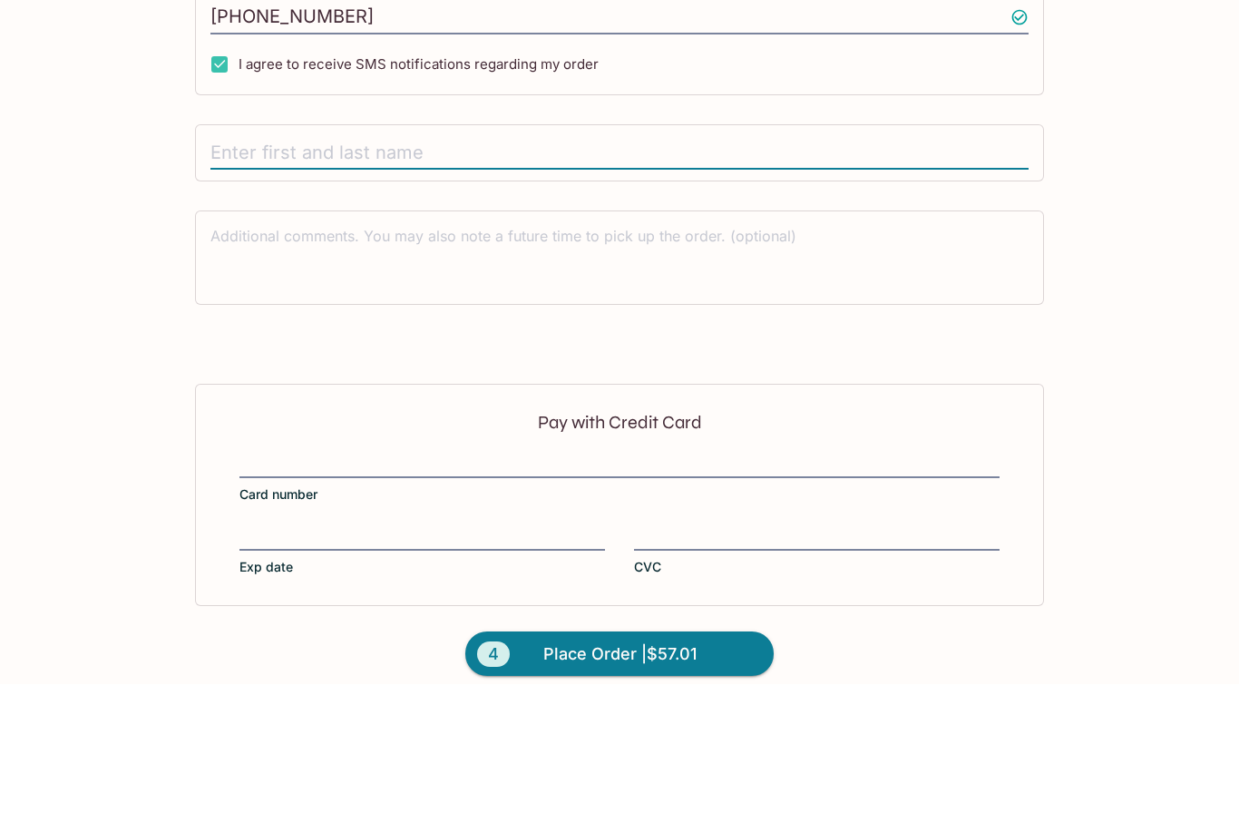
type input "[PERSON_NAME]"
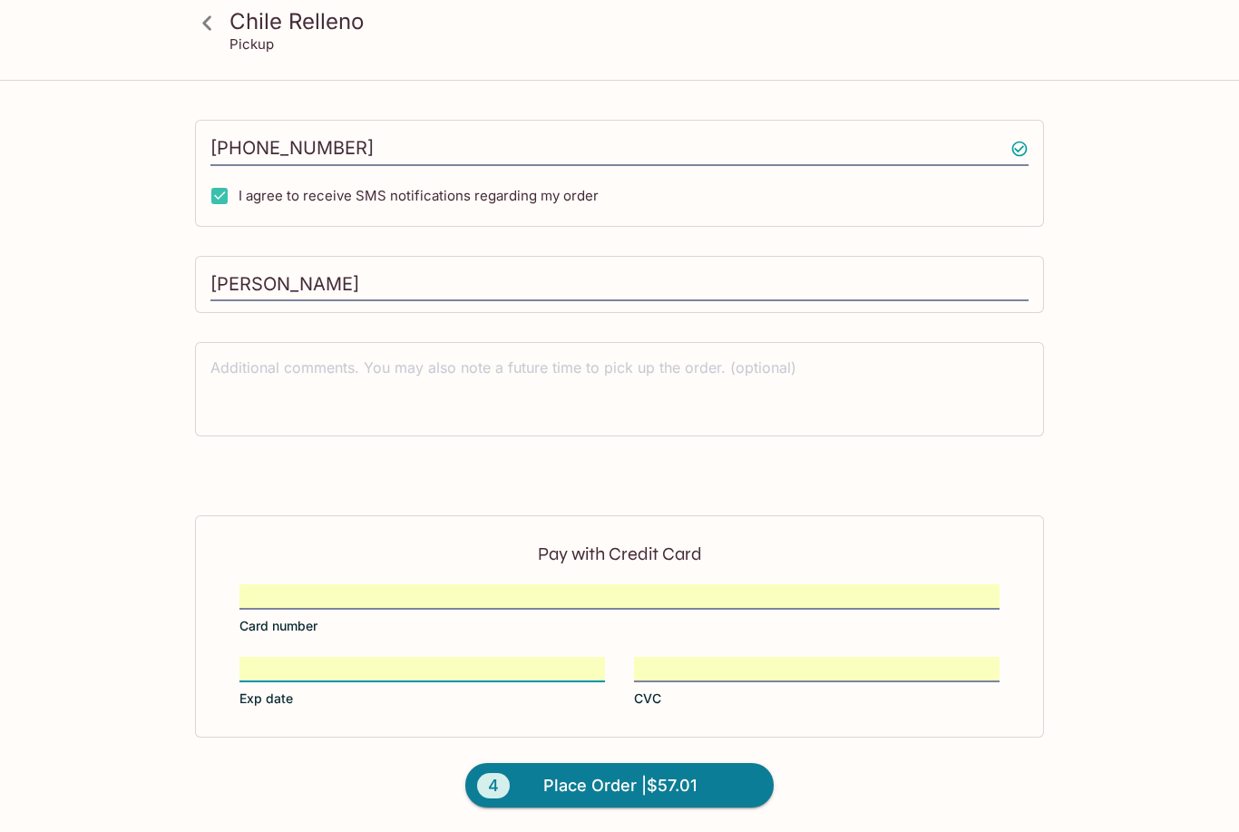
click at [713, 785] on button "4 Place Order | $57.01" at bounding box center [619, 785] width 308 height 45
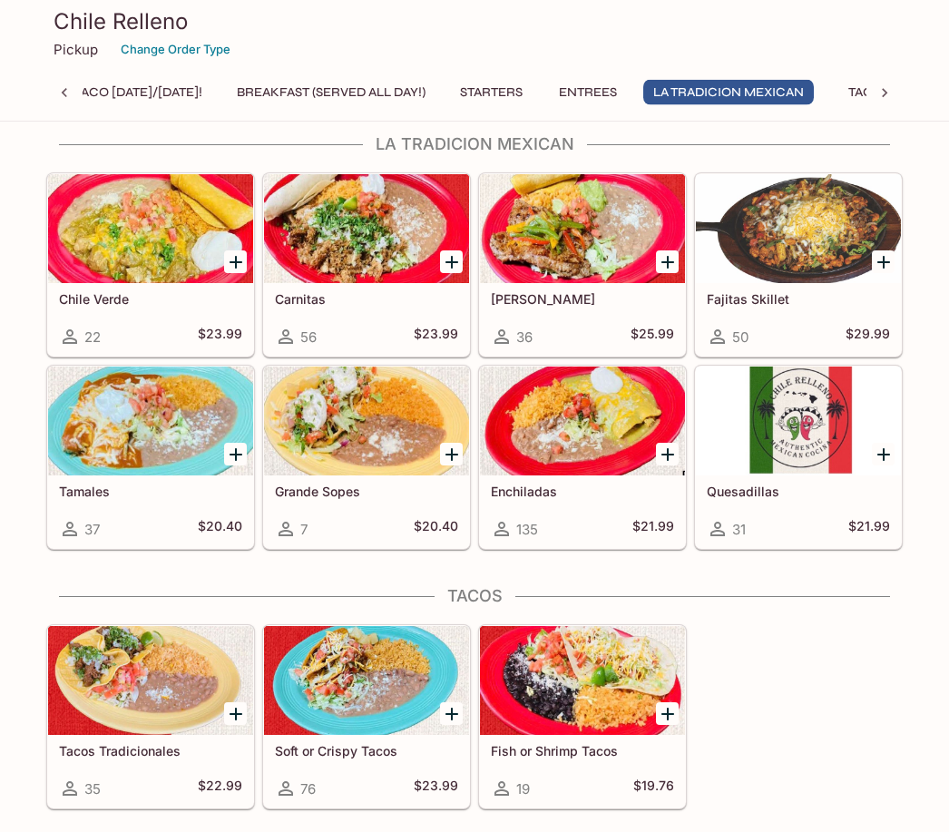
scroll to position [0, 25]
